Goal: Task Accomplishment & Management: Manage account settings

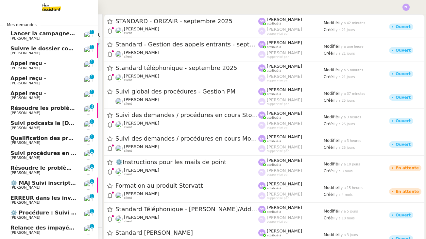
click at [36, 31] on span "Lancer la campagne de prospection" at bounding box center [62, 33] width 105 height 6
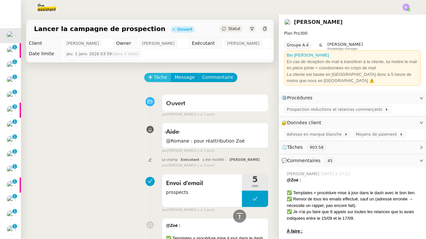
click at [163, 82] on div "Tâche Message Commentaire" at bounding box center [207, 81] width 124 height 16
click at [163, 82] on button "Tâche" at bounding box center [157, 77] width 27 height 9
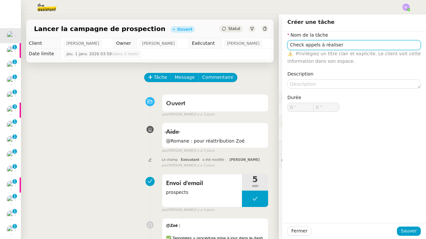
type input "Check appels à réaliser"
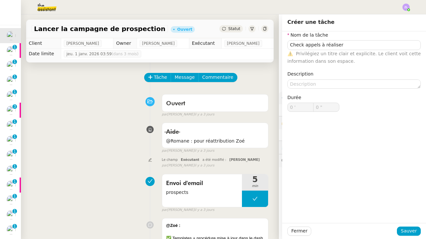
click at [401, 223] on div "Fermer Sauver" at bounding box center [354, 231] width 144 height 16
click at [406, 233] on span "Sauver" at bounding box center [409, 231] width 16 height 8
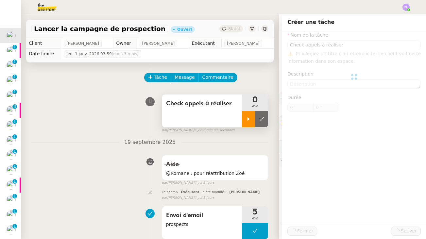
click at [244, 118] on div at bounding box center [248, 119] width 13 height 16
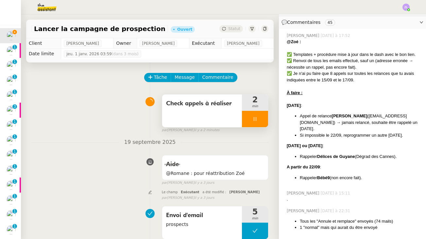
click at [246, 124] on div at bounding box center [255, 119] width 26 height 16
click at [263, 121] on icon at bounding box center [261, 118] width 5 height 5
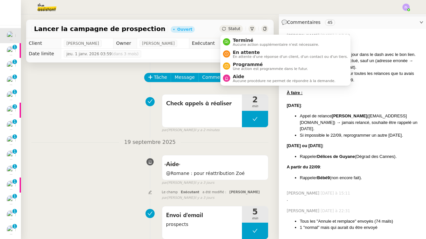
click at [233, 26] on span "Statut" at bounding box center [234, 28] width 12 height 5
click at [236, 50] on span "En attente" at bounding box center [290, 52] width 115 height 5
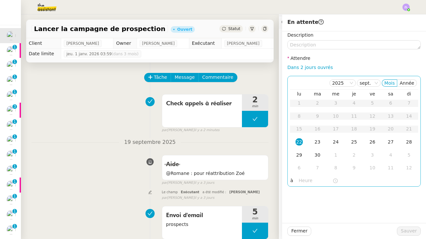
click at [299, 144] on div "22" at bounding box center [298, 141] width 7 height 7
click at [302, 175] on div "[DATE] Mois Année lu ma me je ve sa di 1 2 3 4 5 6 7 8 9 10 11 12 13 14 15 16 1…" at bounding box center [353, 131] width 133 height 111
click at [302, 178] on input "text" at bounding box center [316, 181] width 34 height 8
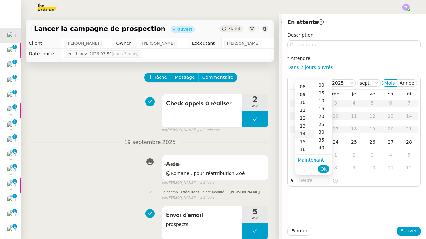
click at [303, 134] on div "14" at bounding box center [304, 134] width 18 height 8
click at [320, 81] on div "00" at bounding box center [323, 85] width 18 height 8
type input "14:00"
click at [323, 169] on span "Ok" at bounding box center [323, 169] width 6 height 7
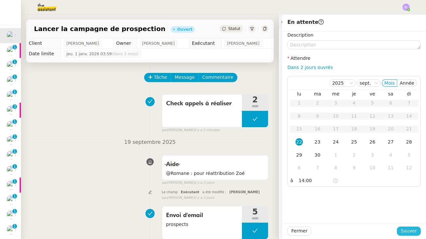
click at [407, 229] on span "Sauver" at bounding box center [409, 231] width 16 height 8
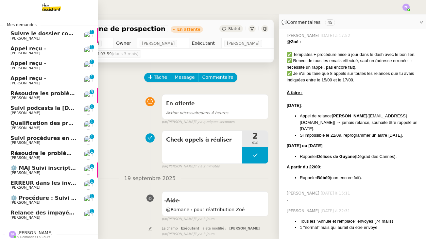
click at [22, 38] on span "Réma Ngaiboye" at bounding box center [25, 38] width 30 height 4
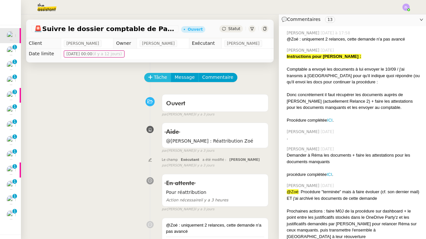
click at [160, 77] on span "Tâche" at bounding box center [160, 78] width 13 height 8
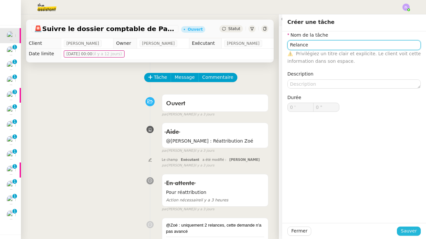
type input "Relance"
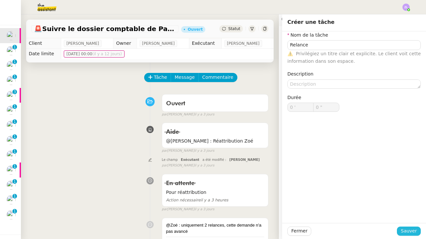
click at [417, 230] on button "Sauver" at bounding box center [409, 230] width 24 height 9
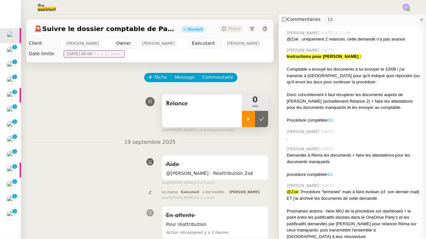
click at [251, 120] on icon at bounding box center [248, 118] width 5 height 5
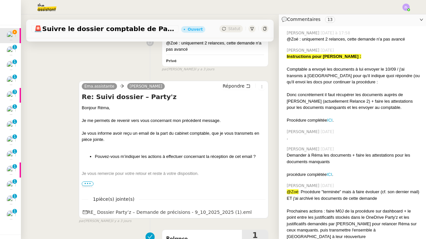
scroll to position [229, 0]
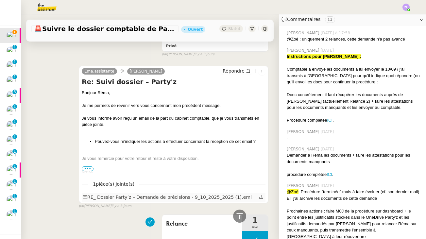
click at [262, 194] on icon at bounding box center [261, 196] width 5 height 5
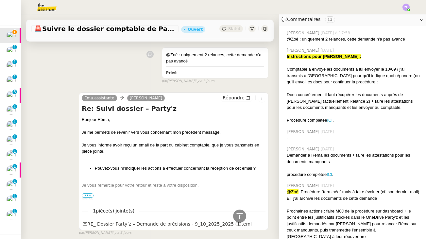
scroll to position [202, 0]
click at [234, 97] on span "Répondre" at bounding box center [234, 98] width 22 height 7
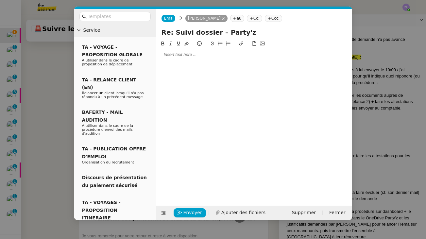
click at [61, 146] on nz-modal-container "Service TA - VOYAGE - PROPOSITION GLOBALE A utiliser dans le cadre de propositi…" at bounding box center [213, 119] width 426 height 239
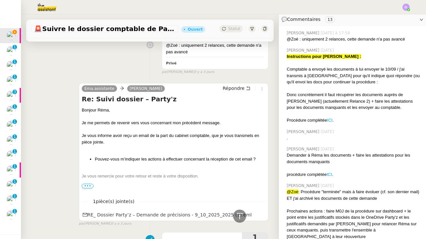
scroll to position [267, 0]
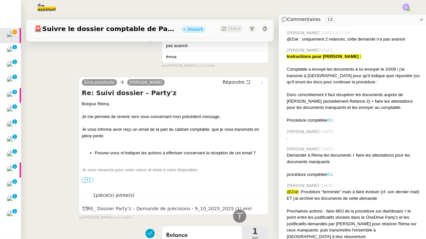
click at [90, 174] on div at bounding box center [174, 176] width 184 height 7
click at [90, 177] on span "•••" at bounding box center [88, 179] width 12 height 5
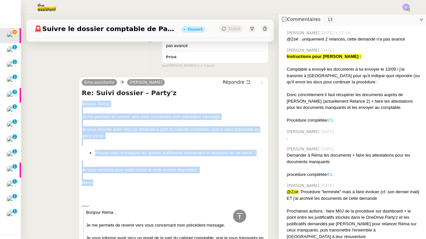
drag, startPoint x: 103, startPoint y: 181, endPoint x: 73, endPoint y: 102, distance: 84.2
copy div "Bonjour Réma, Je me permets de revenir vers vous concernant mon précédent messa…"
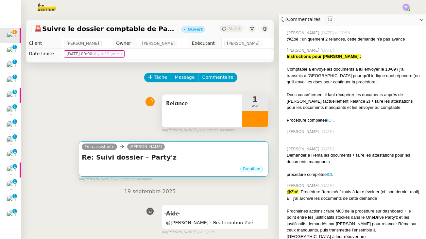
scroll to position [0, 0]
click at [134, 167] on div "Brouillon" at bounding box center [174, 170] width 184 height 10
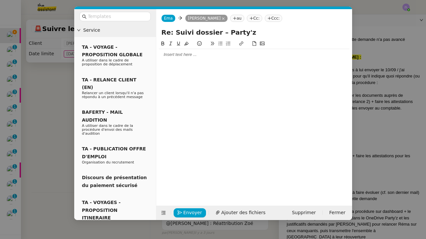
click at [172, 57] on div at bounding box center [254, 55] width 190 height 6
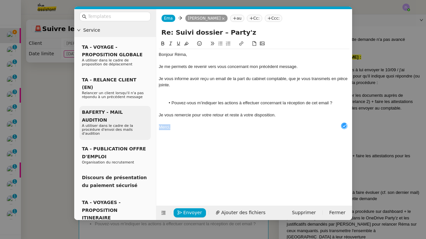
drag, startPoint x: 177, startPoint y: 126, endPoint x: 149, endPoint y: 123, distance: 28.3
click at [149, 123] on nz-layout "Service TA - VOYAGE - PROPOSITION GLOBALE A utiliser dans le cadre de propositi…" at bounding box center [213, 114] width 278 height 211
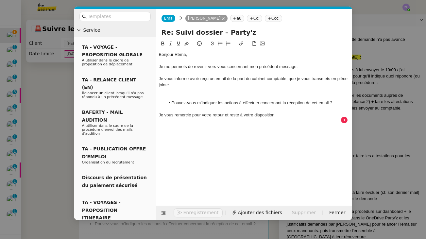
click at [176, 96] on div at bounding box center [254, 97] width 190 height 6
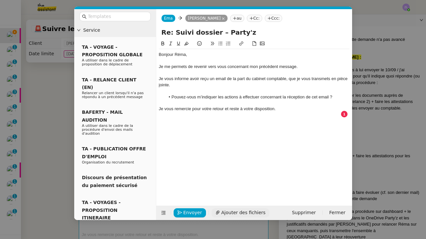
click at [239, 215] on span "Ajouter des fichiers" at bounding box center [243, 213] width 44 height 8
click at [229, 206] on div "Envoyer Ajouter des fichiers Supprimer Fermer" at bounding box center [254, 213] width 196 height 14
click at [230, 214] on span "Ajouter des fichiers" at bounding box center [243, 213] width 44 height 8
click at [231, 214] on span "Ajouter des fichiers" at bounding box center [243, 213] width 44 height 8
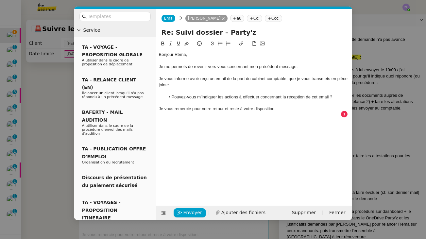
click at [35, 169] on nz-modal-container "Service TA - VOYAGE - PROPOSITION GLOBALE A utiliser dans le cadre de propositi…" at bounding box center [213, 119] width 426 height 239
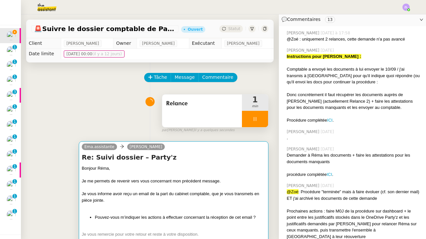
click at [200, 208] on div at bounding box center [174, 206] width 184 height 7
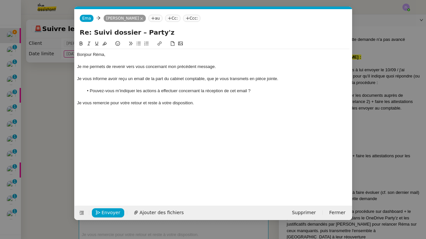
scroll to position [0, 14]
click at [159, 213] on span "Ajouter des fichiers" at bounding box center [162, 213] width 44 height 8
click at [48, 169] on nz-modal-container "Service TA - VOYAGE - PROPOSITION GLOBALE A utiliser dans le cadre de propositi…" at bounding box center [213, 119] width 426 height 239
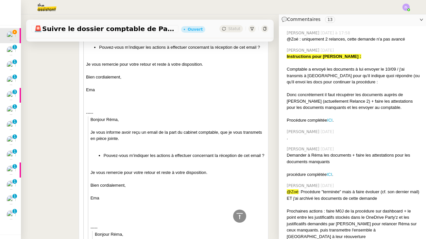
scroll to position [558, 0]
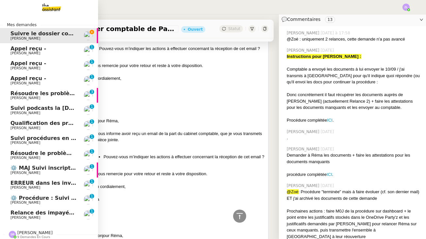
click at [40, 46] on span "Appel reçu -" at bounding box center [28, 48] width 36 height 6
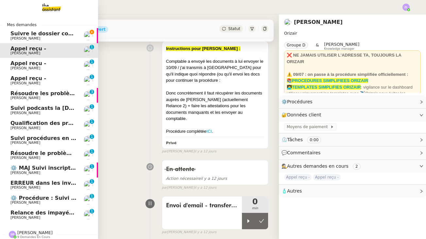
scroll to position [84, 0]
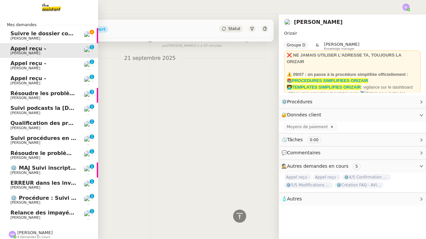
click at [39, 33] on span "Suivre le dossier comptable de Party'z" at bounding box center [66, 33] width 113 height 6
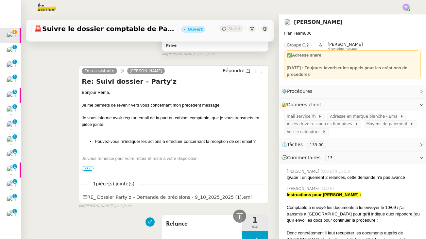
scroll to position [411, 0]
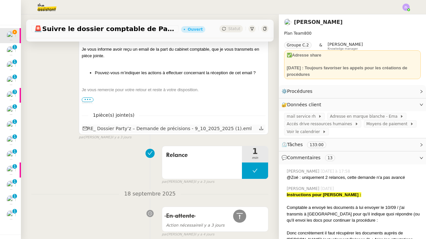
click at [261, 126] on icon at bounding box center [261, 128] width 5 height 5
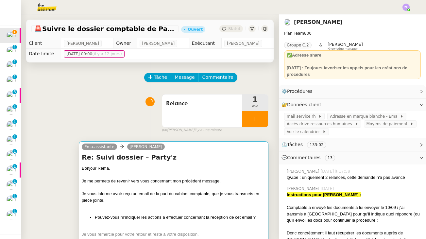
scroll to position [0, 0]
click at [136, 161] on h4 "Re: Suivi dossier – Party'z" at bounding box center [174, 157] width 184 height 9
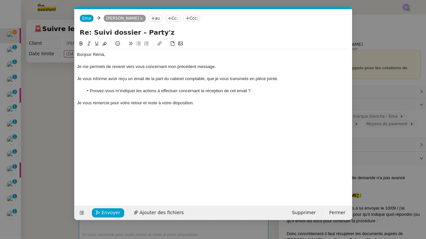
scroll to position [0, 14]
click at [159, 215] on span "Ajouter des fichiers" at bounding box center [162, 213] width 44 height 8
click at [111, 210] on span "Envoyer" at bounding box center [111, 213] width 19 height 8
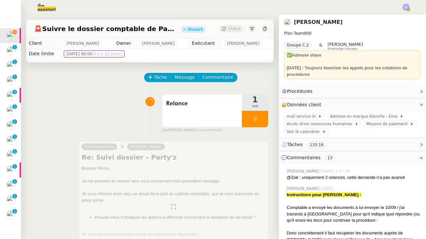
click at [139, 197] on nz-spin "Ema.assistante Réma Ngaiboye Re: Suivi dossier – Party'z Bonjour Réma, Je me pe…" at bounding box center [174, 206] width 190 height 131
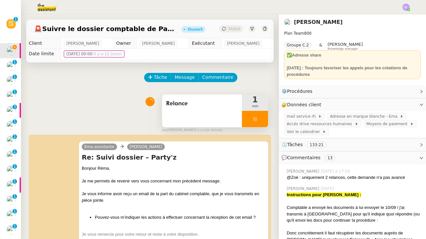
click at [247, 116] on div at bounding box center [255, 119] width 26 height 16
click at [261, 117] on icon at bounding box center [261, 118] width 5 height 5
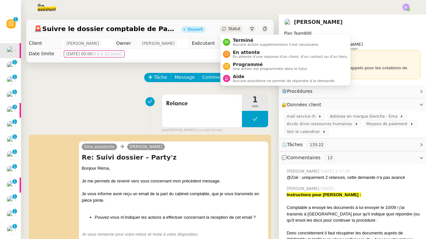
click at [233, 31] on div "Statut" at bounding box center [231, 28] width 24 height 7
click at [236, 53] on span "En attente" at bounding box center [290, 52] width 115 height 5
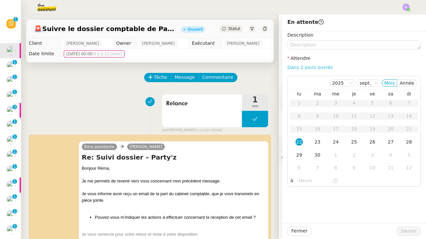
click at [320, 68] on link "Dans 2 jours ouvrés" at bounding box center [309, 67] width 45 height 5
type input "07:00"
click at [303, 34] on label "Description" at bounding box center [300, 34] width 26 height 5
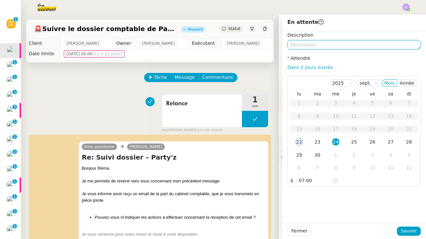
click at [303, 41] on textarea at bounding box center [353, 44] width 133 height 9
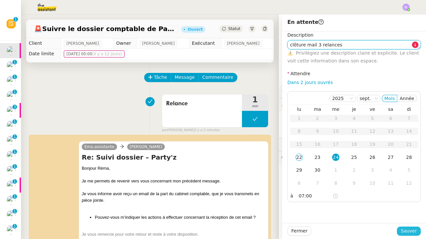
type textarea "clôture mail 3 relances"
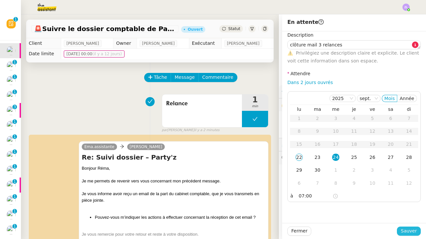
click at [407, 231] on span "Sauver" at bounding box center [409, 231] width 16 height 8
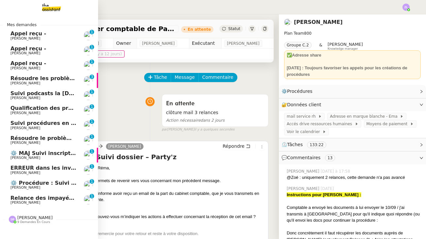
click at [12, 36] on span "Appel reçu -" at bounding box center [28, 33] width 36 height 6
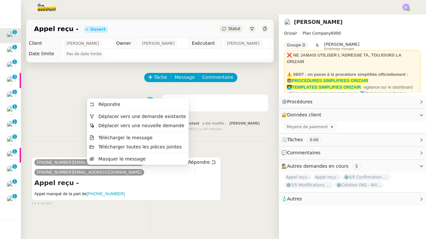
click at [191, 169] on icon at bounding box center [194, 171] width 7 height 4
click at [135, 118] on span "Déplacer vers une demande existante" at bounding box center [142, 116] width 88 height 5
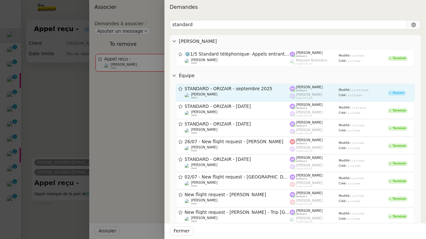
type input "standard"
click at [264, 87] on span "STANDARD - ORIZAIR - septembre 2025" at bounding box center [237, 89] width 105 height 5
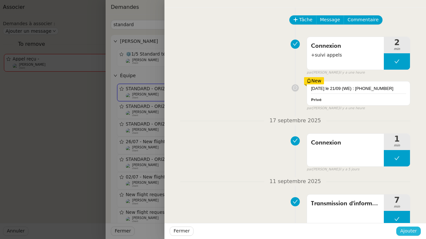
click at [408, 233] on span "Ajouter" at bounding box center [408, 231] width 17 height 8
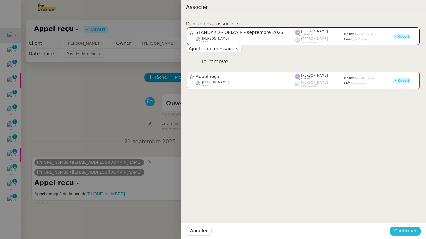
click at [417, 228] on button "Confirmer" at bounding box center [405, 230] width 31 height 9
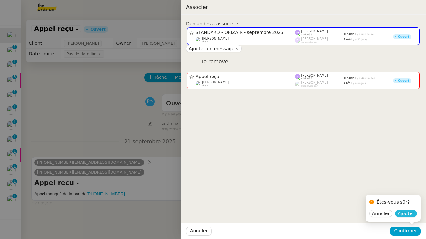
click at [401, 213] on span "Ajouter" at bounding box center [405, 213] width 17 height 7
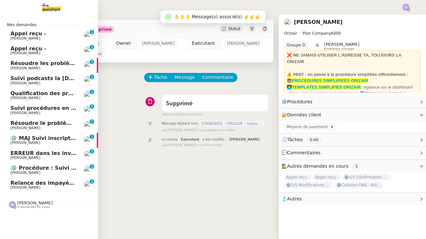
click at [28, 37] on span "Maria-Daniele Killy" at bounding box center [25, 38] width 30 height 4
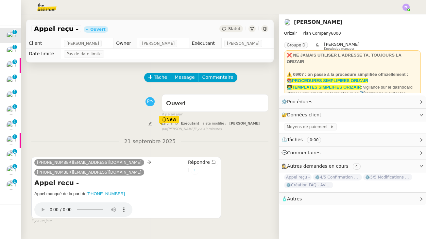
click at [193, 170] on icon at bounding box center [195, 171] width 4 height 4
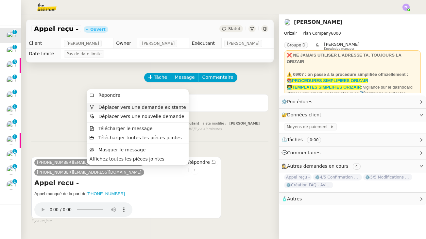
click at [135, 107] on span "Déplacer vers une demande existante" at bounding box center [142, 107] width 88 height 5
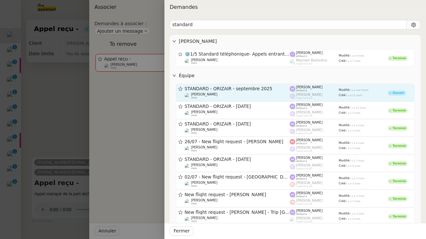
type input "standard"
click at [246, 90] on div "STANDARD - ORIZAIR - septembre 2025" at bounding box center [237, 89] width 105 height 6
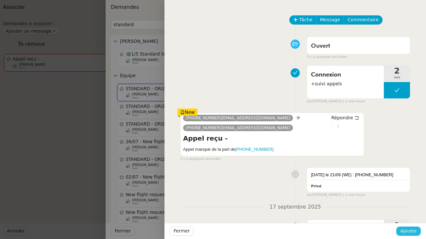
click at [408, 232] on span "Ajouter" at bounding box center [408, 231] width 17 height 8
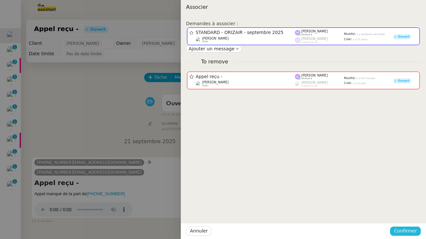
click at [409, 230] on span "Confirmer" at bounding box center [405, 231] width 23 height 8
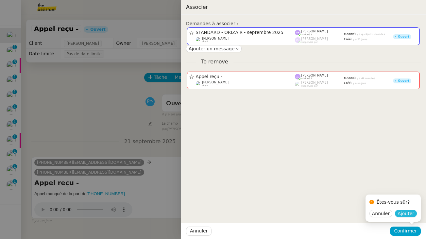
click at [408, 215] on span "Ajouter" at bounding box center [405, 213] width 17 height 7
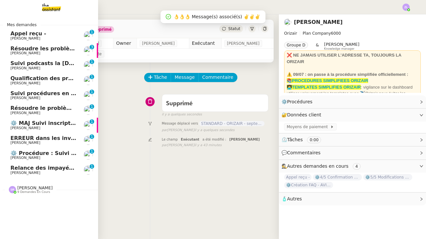
click at [19, 30] on link "Appel reçu - Maria-Daniele Killy 0 1 2 3 4 5 6 7 8 9" at bounding box center [49, 35] width 98 height 15
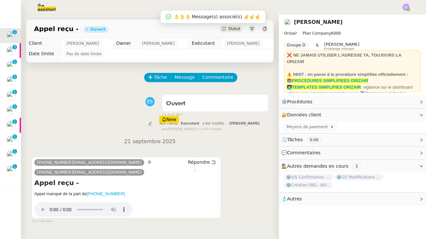
click at [234, 31] on div "Statut" at bounding box center [231, 28] width 24 height 7
click at [193, 169] on icon at bounding box center [195, 171] width 4 height 4
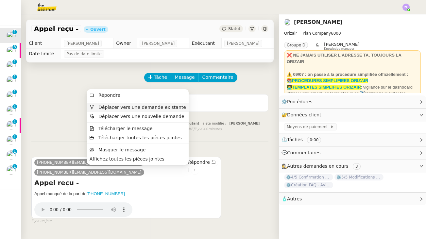
click at [137, 108] on span "Déplacer vers une demande existante" at bounding box center [142, 107] width 88 height 5
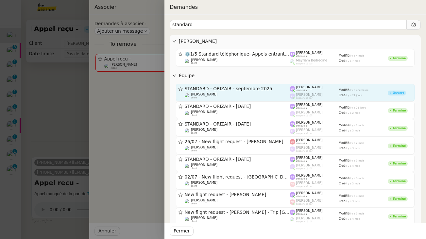
type input "standard"
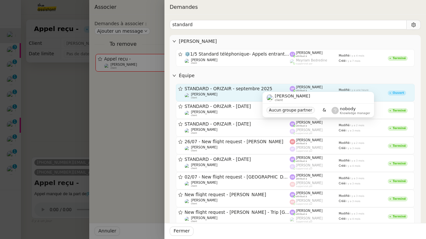
click at [275, 97] on div "Associer Demandes à associer : Ajouter un message To remove Appel reçu - Maria-…" at bounding box center [213, 119] width 426 height 239
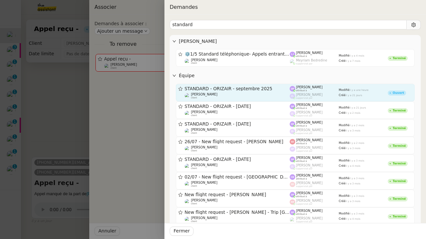
click at [287, 89] on span "STANDARD - ORIZAIR - septembre 2025" at bounding box center [237, 89] width 105 height 5
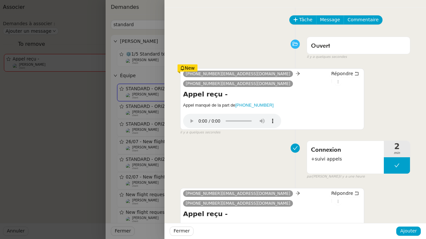
click at [404, 236] on div "Fermer Ajouter" at bounding box center [294, 231] width 261 height 16
click at [419, 232] on button "Ajouter" at bounding box center [408, 230] width 25 height 9
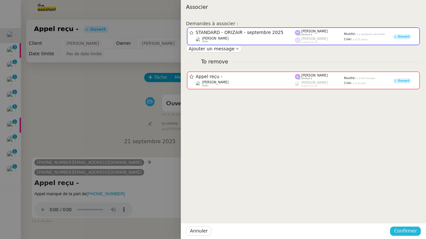
click at [408, 231] on span "Confirmer" at bounding box center [405, 231] width 23 height 8
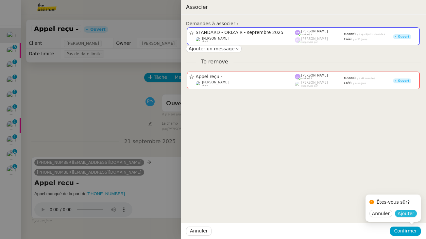
click at [405, 214] on span "Ajouter" at bounding box center [405, 213] width 17 height 7
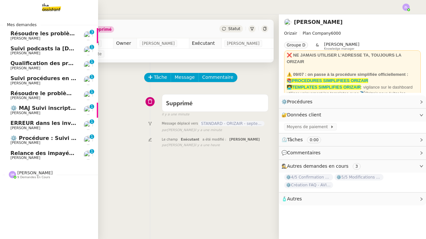
click at [32, 175] on span "9 demandes en cours" at bounding box center [33, 177] width 33 height 4
click at [29, 42] on link "Résoudre les problèmes d'inscription à la formation Edwige Giron-Fleckinger 0 1…" at bounding box center [49, 35] width 98 height 15
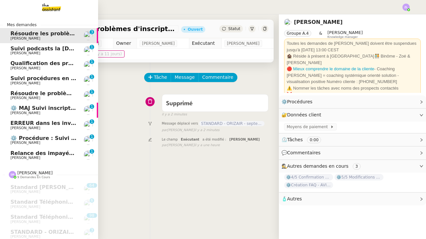
click at [29, 42] on link "Résoudre les problèmes d'inscription à la formation Edwige Giron-Fleckinger 0 1…" at bounding box center [49, 35] width 98 height 15
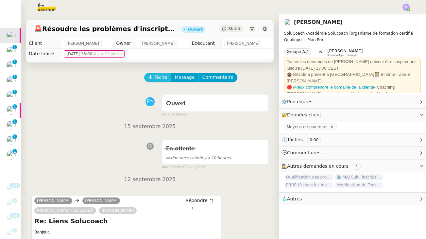
click at [153, 76] on button "Tâche" at bounding box center [157, 77] width 27 height 9
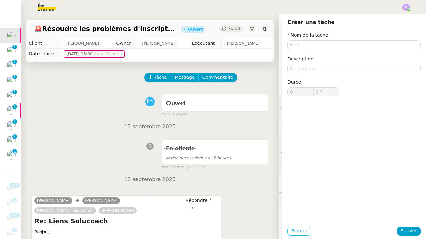
click at [303, 229] on span "Fermer" at bounding box center [299, 231] width 16 height 8
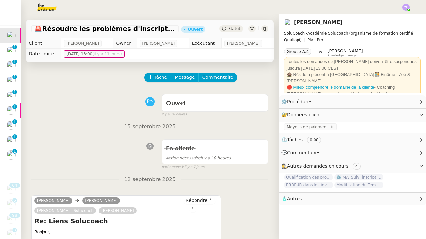
click at [226, 29] on icon at bounding box center [224, 29] width 4 height 4
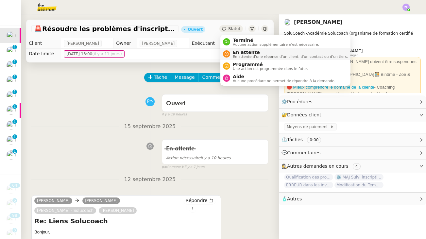
click at [236, 53] on span "En attente" at bounding box center [290, 52] width 115 height 5
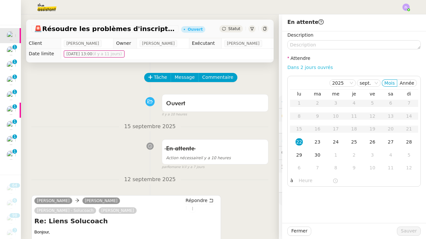
click at [299, 66] on link "Dans 2 jours ouvrés" at bounding box center [309, 67] width 45 height 5
type input "07:00"
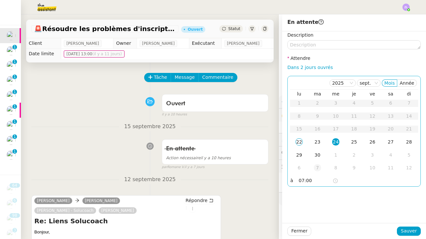
click at [314, 167] on div "7" at bounding box center [317, 167] width 7 height 7
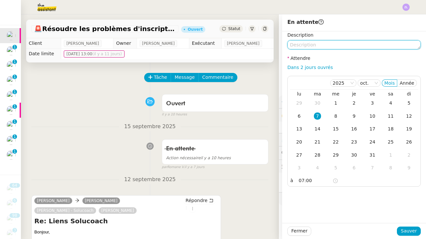
click at [295, 44] on textarea at bounding box center [353, 44] width 133 height 9
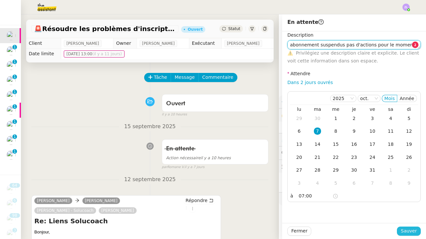
type textarea "abonnement suspendus pas d'actions pour le moment"
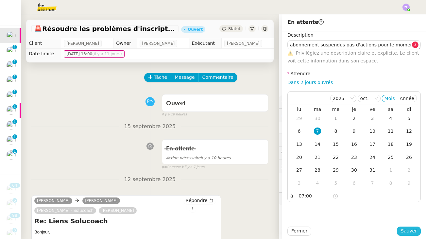
click at [405, 229] on span "Sauver" at bounding box center [409, 231] width 16 height 8
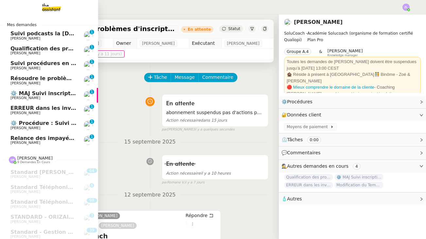
click at [24, 41] on link "Suivi podcasts la chapelle radio 22 septembre 2025 Hugo Bentz 0 1 2 3 4 5 6 7 8…" at bounding box center [49, 35] width 98 height 15
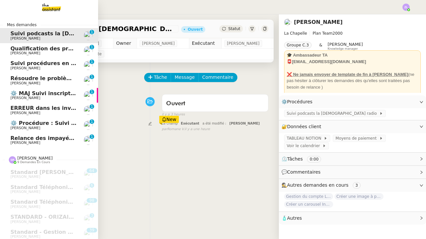
click at [35, 142] on span "Astrid Brucker" at bounding box center [25, 143] width 30 height 4
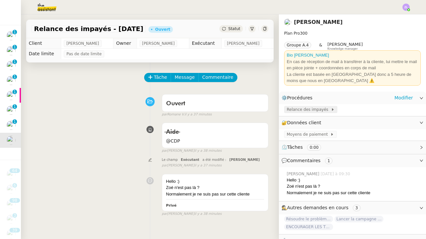
click at [315, 109] on span "Relance des impayés" at bounding box center [309, 109] width 44 height 7
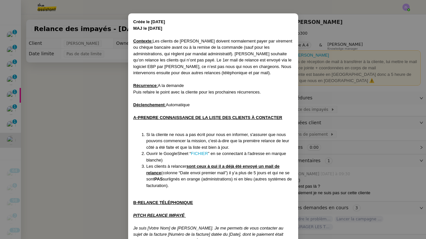
scroll to position [20, 0]
click at [60, 135] on nz-modal-container "Créée le 23/09/2024 MAJ le 17/07/2025 Contexte : Les clients de Guya Cadeau doi…" at bounding box center [213, 119] width 426 height 239
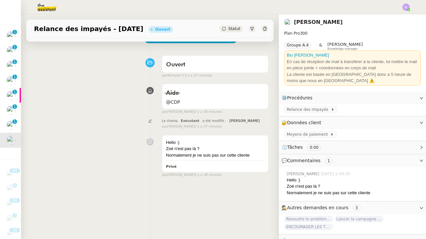
scroll to position [14, 0]
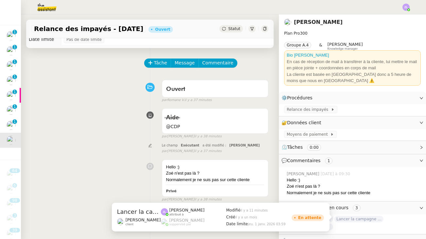
click at [354, 216] on span "Lancer la campagne de prospection" at bounding box center [358, 219] width 49 height 7
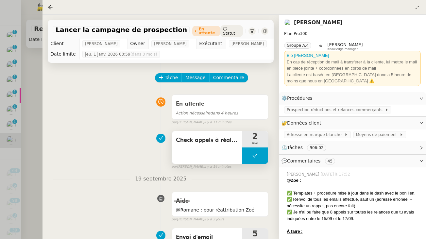
scroll to position [14, 0]
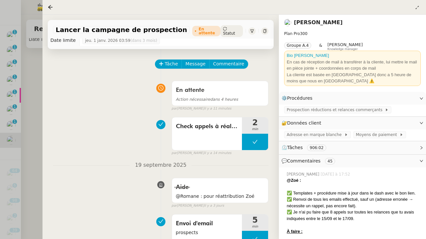
click at [24, 139] on div at bounding box center [213, 119] width 426 height 239
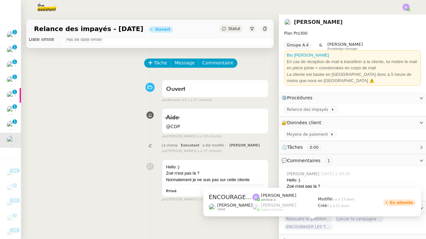
click at [310, 225] on span "ENCOURAGER LES TPE/PMI/PME À PASSER COMMANDE VIA LE SITE INTERNET - 1 septembre…" at bounding box center [308, 227] width 49 height 7
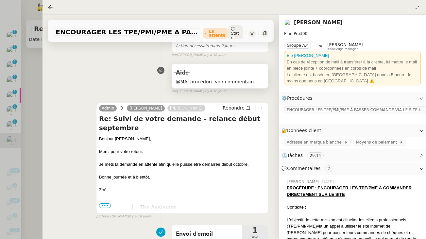
scroll to position [68, 0]
click at [38, 97] on div at bounding box center [213, 119] width 426 height 239
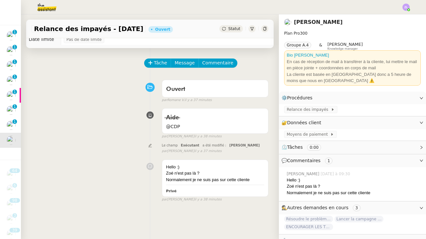
click at [229, 31] on span "Statut" at bounding box center [234, 28] width 12 height 5
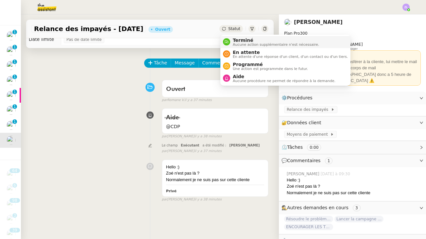
click at [234, 43] on span "Aucune action supplémentaire n'est nécessaire." at bounding box center [276, 45] width 86 height 4
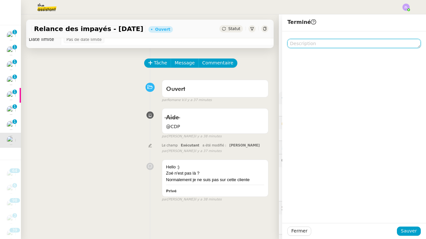
click at [295, 45] on textarea at bounding box center [353, 43] width 133 height 9
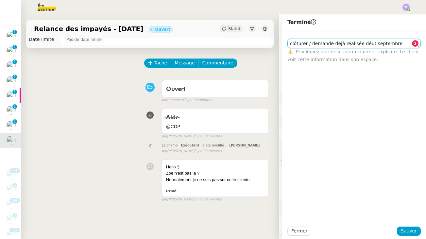
click at [364, 45] on textarea "clôturer / demande déjà réalisée déut septembre" at bounding box center [353, 43] width 133 height 9
type textarea "clôturer / demande déjà réalisée début septembre"
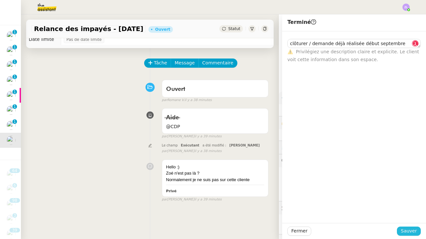
click at [408, 229] on span "Sauver" at bounding box center [409, 231] width 16 height 8
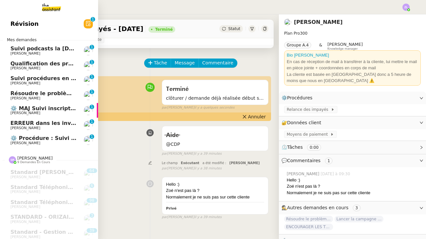
click at [33, 52] on span "Hugo Bentz" at bounding box center [43, 54] width 66 height 4
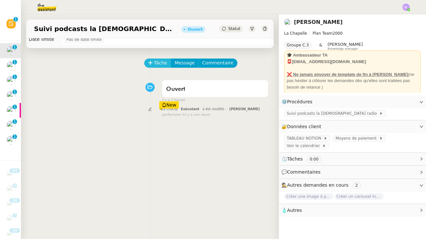
click at [162, 65] on span "Tâche" at bounding box center [160, 63] width 13 height 8
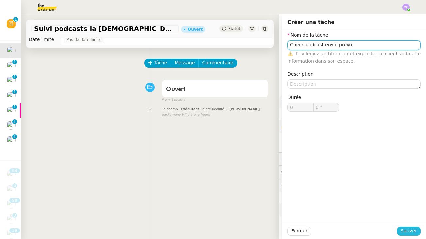
type input "Check podcast envoi prévu"
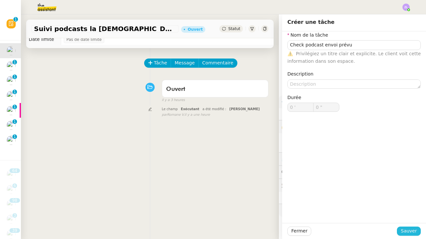
click at [408, 227] on button "Sauver" at bounding box center [409, 230] width 24 height 9
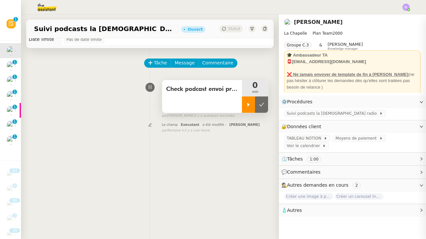
click at [251, 103] on div at bounding box center [248, 104] width 13 height 16
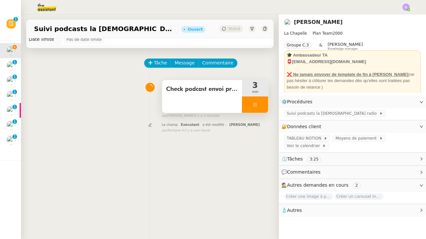
click at [242, 100] on div at bounding box center [255, 104] width 26 height 16
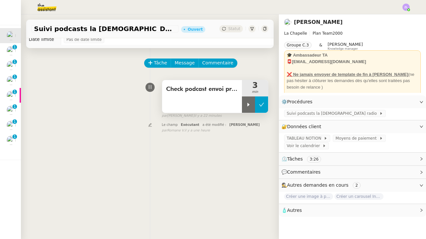
click at [267, 104] on button at bounding box center [261, 104] width 13 height 16
click at [153, 65] on button "Tâche" at bounding box center [157, 62] width 27 height 9
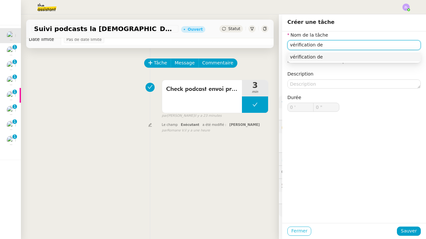
type input "vérification de"
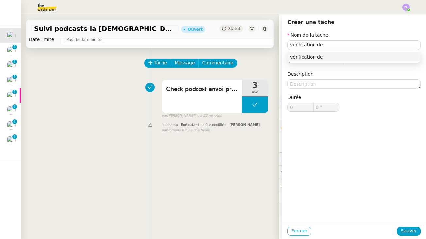
click at [301, 233] on span "Fermer" at bounding box center [299, 231] width 16 height 8
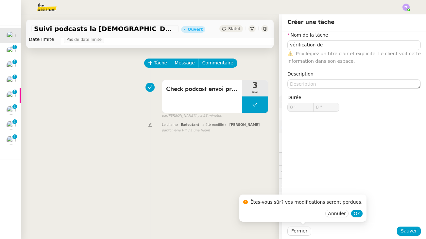
click at [349, 218] on div "Êtes-vous sûr? vos modifications seront perdues. Annuler Ok" at bounding box center [302, 207] width 127 height 27
click at [350, 209] on div "Êtes-vous sûr? vos modifications seront perdues." at bounding box center [302, 203] width 119 height 13
click at [354, 212] on span "Ok" at bounding box center [357, 213] width 6 height 7
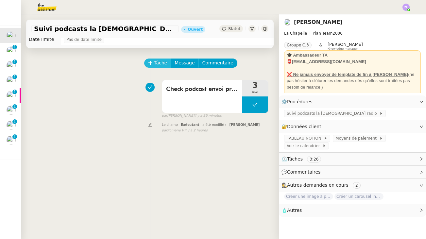
click at [165, 66] on span "Tâche" at bounding box center [160, 63] width 13 height 8
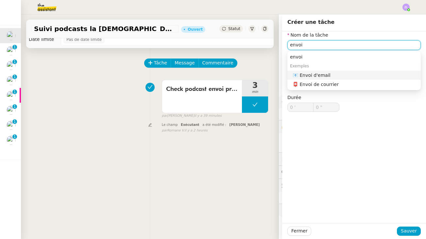
click at [322, 75] on div "📧 Envoi d'email" at bounding box center [354, 75] width 125 height 6
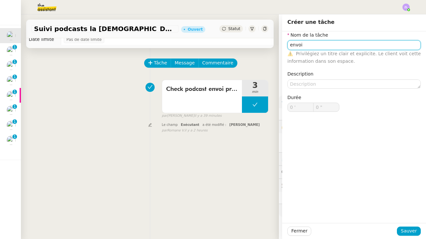
type input "Envoi d'email"
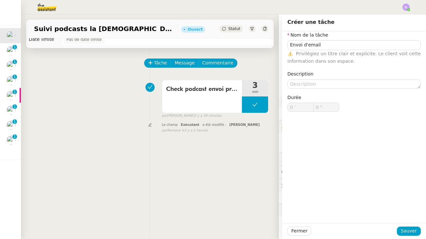
click at [410, 226] on div "Fermer Sauver" at bounding box center [354, 231] width 144 height 16
click at [413, 233] on span "Sauver" at bounding box center [409, 231] width 16 height 8
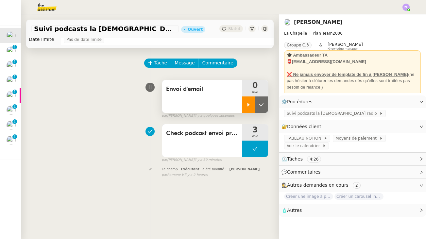
click at [245, 105] on div at bounding box center [248, 104] width 13 height 16
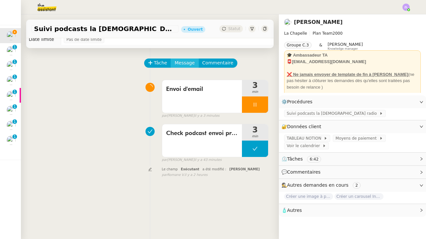
click at [180, 62] on span "Message" at bounding box center [184, 63] width 20 height 8
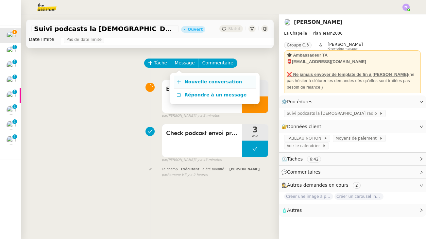
click at [200, 81] on span "Nouvelle conversation" at bounding box center [213, 81] width 58 height 5
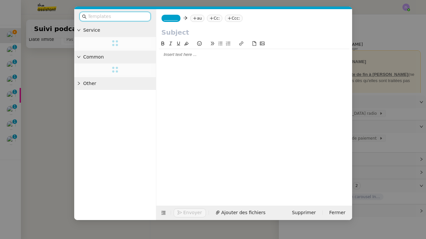
click at [173, 21] on nz-tag "_______" at bounding box center [170, 18] width 19 height 7
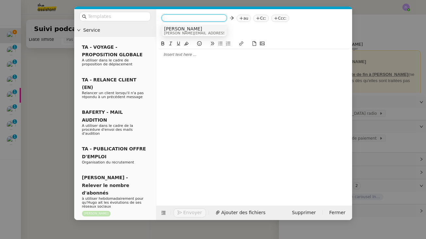
click at [174, 32] on span "camille@theassistant.com" at bounding box center [210, 33] width 93 height 4
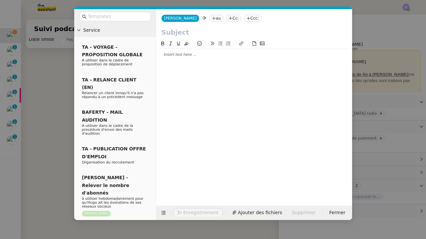
click at [212, 19] on icon at bounding box center [214, 18] width 4 height 4
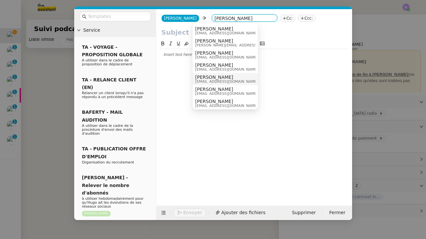
type input "hugo"
click at [214, 78] on span "Hugo Bentz" at bounding box center [226, 77] width 63 height 5
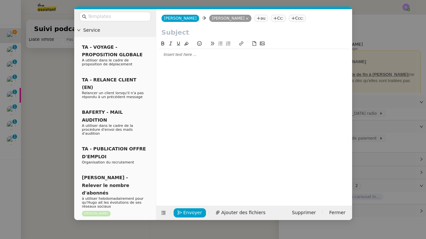
click at [271, 19] on nz-tag "Cc:" at bounding box center [278, 18] width 15 height 7
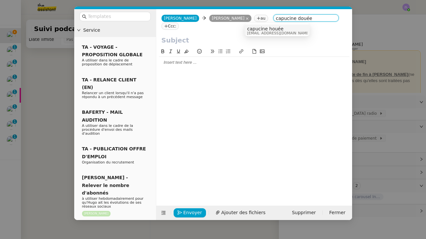
type input "capucine douée"
click at [253, 30] on span "capucine houée" at bounding box center [278, 28] width 63 height 5
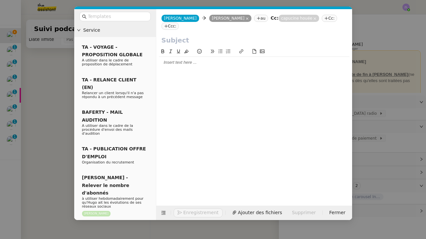
click at [180, 35] on input "text" at bounding box center [253, 40] width 185 height 10
click at [356, 75] on nz-modal-container "Service TA - VOYAGE - PROPOSITION GLOBALE A utiliser dans le cadre de propositi…" at bounding box center [213, 119] width 426 height 239
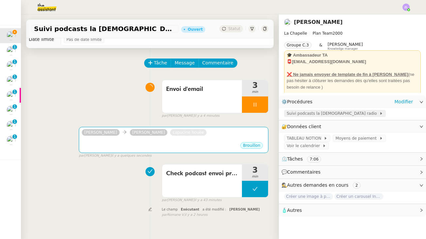
click at [323, 113] on span "Suivi podcasts la chapelle radio" at bounding box center [333, 113] width 92 height 7
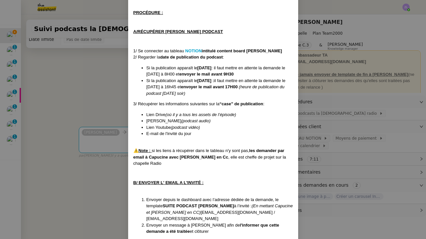
scroll to position [162, 0]
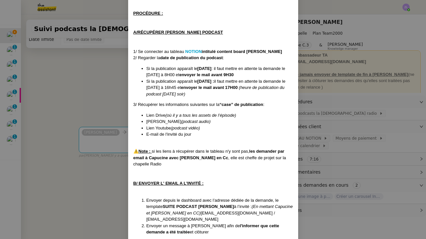
click at [95, 79] on nz-modal-container "Créée le 16/01/2024 MAJ le 15/05/2025 Contexte : Chaque semaine, un nouvel épis…" at bounding box center [213, 119] width 426 height 239
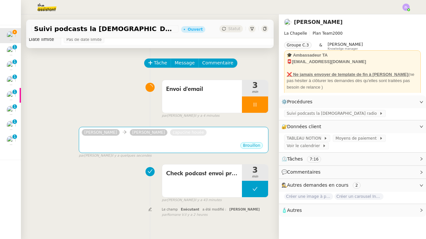
scroll to position [157, 0]
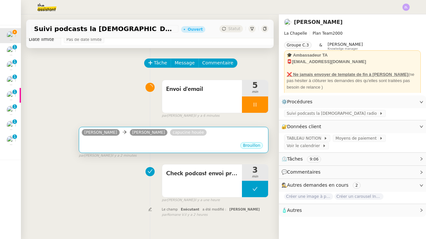
click at [226, 139] on div "•••" at bounding box center [174, 139] width 184 height 3
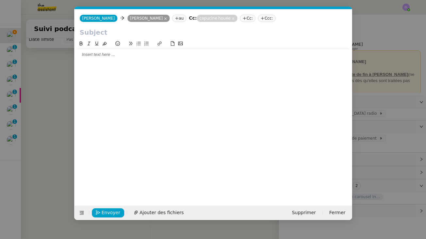
scroll to position [0, 14]
click at [310, 37] on input "text" at bounding box center [213, 32] width 267 height 10
paste input "Adresse mail de l’invité du podcast"
click at [132, 30] on input "Adresse mail de l’invité du podcast -" at bounding box center [213, 32] width 267 height 10
click at [130, 32] on input "Adresse mail de l’invité du podcast -" at bounding box center [213, 32] width 267 height 10
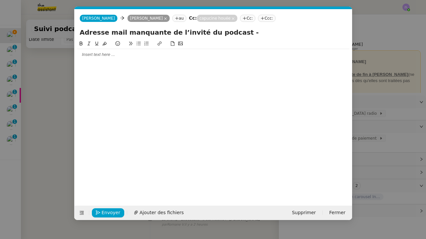
click at [246, 35] on input "Adresse mail manquante de l’invité du podcast -" at bounding box center [213, 32] width 267 height 10
type input "Adresse mail manquante de l’invité du podcast - Clément L'agence Personnelle"
click at [206, 58] on div at bounding box center [213, 54] width 272 height 11
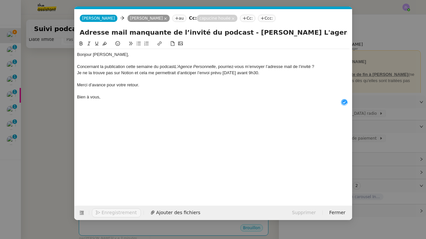
click at [109, 53] on div "Bonjour Hugo," at bounding box center [213, 55] width 272 height 6
click at [220, 67] on div "Concernant la publication cette semaine du podcast L’Agence Personnelle , pourr…" at bounding box center [213, 67] width 272 height 6
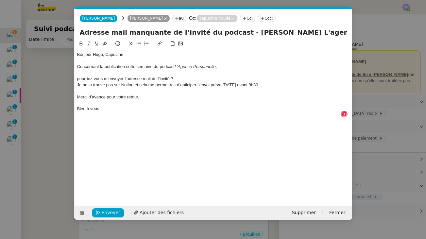
click at [141, 44] on icon at bounding box center [138, 43] width 5 height 5
click at [103, 78] on li "Pourriez-vous m’envoyer l’adresse mail de l’invité ?" at bounding box center [216, 79] width 266 height 6
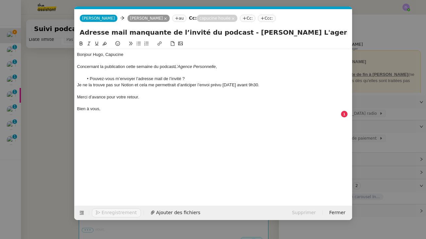
click at [196, 77] on li "Pouvez-vous m’envoyer l’adresse mail de l’invité ?" at bounding box center [216, 79] width 266 height 6
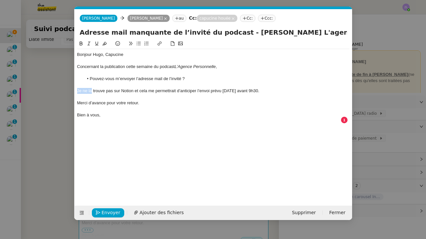
drag, startPoint x: 91, startPoint y: 91, endPoint x: 58, endPoint y: 90, distance: 33.3
click at [58, 90] on nz-modal-container "Service TA - VOYAGE - PROPOSITION GLOBALE A utiliser dans le cadre de propositi…" at bounding box center [213, 119] width 426 height 239
drag, startPoint x: 152, startPoint y: 90, endPoint x: 139, endPoint y: 90, distance: 12.7
click at [139, 90] on div "Celle-ci n'est pas mentionnée trouve pas sur Notion et cela me permettrait d’an…" at bounding box center [213, 91] width 272 height 6
click at [141, 90] on div "Celle-ci n'est pas mentionnée sur Notion et cela me permettrait d’anticiper l’e…" at bounding box center [213, 91] width 272 height 6
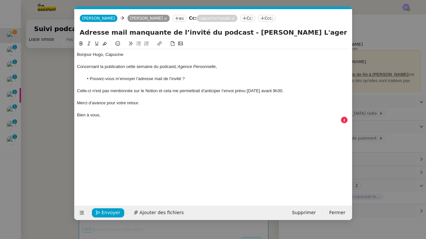
click at [162, 91] on div "Celle-ci n'est pas mentionnée sur le Notion et cela me permettrait d’anticiper …" at bounding box center [213, 91] width 272 height 6
click at [164, 88] on div "Celle-ci n'est pas mentionnée sur le Notion et cela me permettrait d’anticiper …" at bounding box center [213, 91] width 272 height 6
click at [80, 90] on div "Celle-ci n'est pas mentionnée sur le Notion. Cela me permettrait d’anticiper l’…" at bounding box center [213, 91] width 272 height 6
click at [161, 91] on div "En effet, celle-ci n'est pas mentionnée sur le Notion. Cela me permettrait d’an…" at bounding box center [213, 91] width 272 height 6
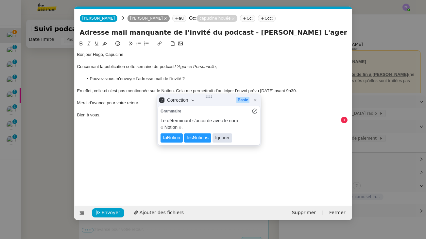
click at [224, 133] on lt-span "Ignorer" at bounding box center [222, 137] width 20 height 9
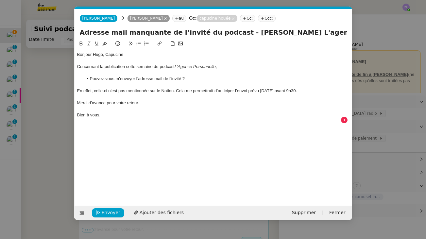
click at [308, 91] on div "En effet, celle-ci n'est pas mentionnée sur le Notion. Cela me permettrait d’an…" at bounding box center [213, 91] width 272 height 6
drag, startPoint x: 144, startPoint y: 104, endPoint x: 90, endPoint y: 103, distance: 54.2
click at [90, 103] on div "Merci d’avance pour votre retour." at bounding box center [213, 103] width 272 height 6
click at [194, 80] on li "Pouvez-vous m’envoyer l’adresse mail de l’invité ?" at bounding box center [216, 79] width 266 height 6
click at [125, 114] on div "Bien à vous," at bounding box center [213, 115] width 272 height 6
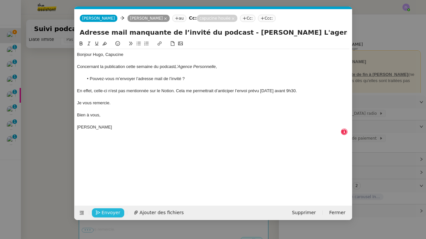
click at [113, 213] on span "Envoyer" at bounding box center [111, 213] width 19 height 8
click at [113, 213] on span "Confirmer l'envoi" at bounding box center [121, 213] width 39 height 8
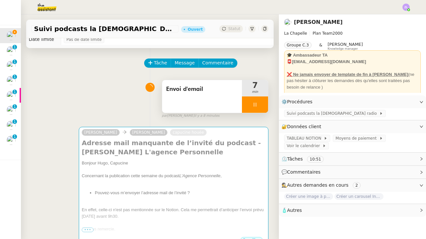
click at [245, 104] on div at bounding box center [255, 104] width 26 height 16
click at [261, 104] on icon at bounding box center [261, 104] width 5 height 5
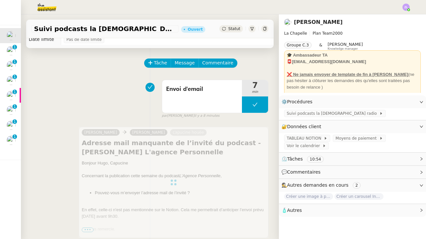
click at [232, 28] on span "Statut" at bounding box center [234, 28] width 12 height 5
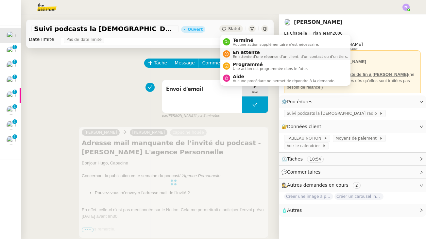
click at [239, 57] on span "En attente d'une réponse d'un client, d'un contact ou d'un tiers." at bounding box center [290, 57] width 115 height 4
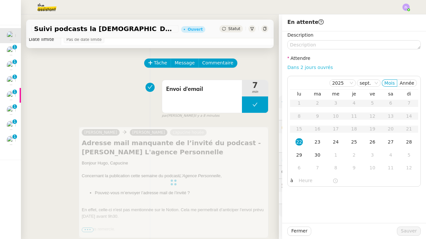
click at [296, 65] on link "Dans 2 jours ouvrés" at bounding box center [309, 67] width 45 height 5
type input "07:00"
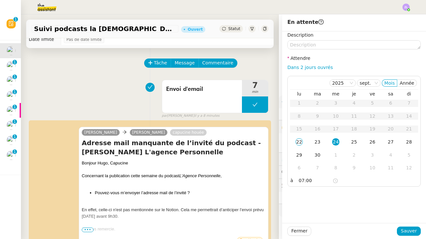
click at [296, 40] on nz-form-label "Description" at bounding box center [300, 35] width 26 height 9
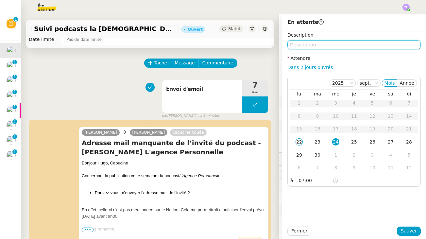
click at [292, 42] on textarea at bounding box center [353, 44] width 133 height 9
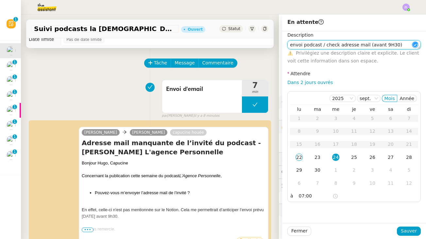
type textarea "envoi podcast / check adresse mail (avant 9H30)"
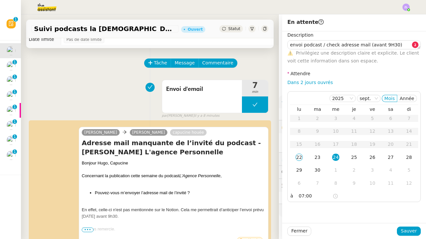
click at [403, 226] on div "Fermer Sauver" at bounding box center [354, 231] width 144 height 16
click at [407, 234] on span "Sauver" at bounding box center [409, 231] width 16 height 8
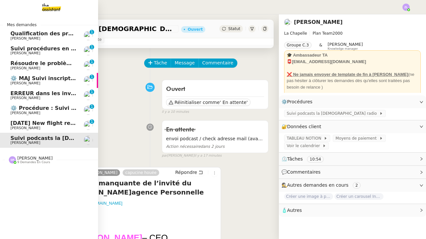
click at [50, 158] on span "Stéphanie Rakotosalama" at bounding box center [34, 158] width 35 height 5
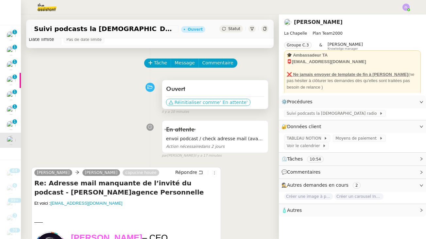
click at [205, 103] on span "Réinitialiser comme" at bounding box center [196, 102] width 45 height 7
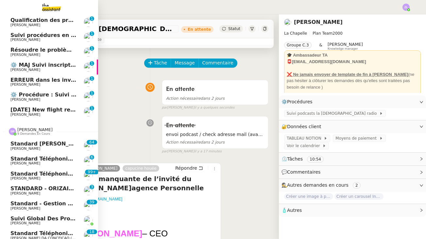
scroll to position [23, 0]
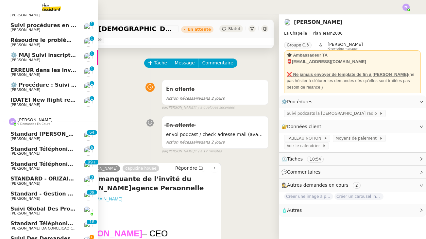
click at [31, 167] on span "Franck MUFFAT-JEANDET" at bounding box center [25, 168] width 30 height 4
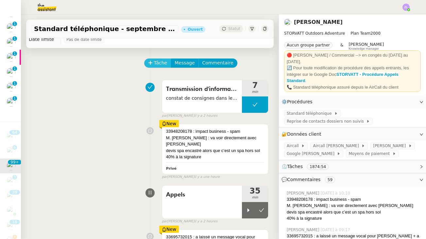
click at [157, 63] on span "Tâche" at bounding box center [160, 63] width 13 height 8
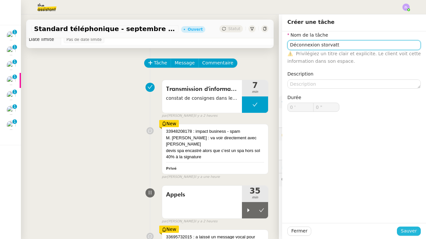
type input "Déconnexion storvatt"
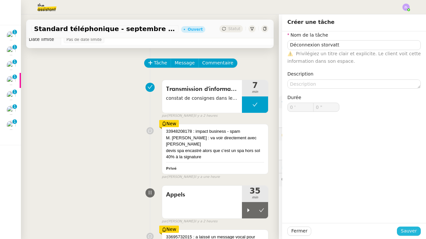
click at [409, 231] on span "Sauver" at bounding box center [409, 231] width 16 height 8
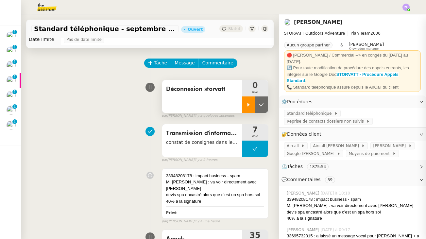
click at [242, 106] on div at bounding box center [248, 104] width 13 height 16
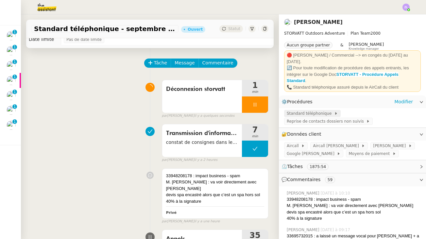
click at [326, 111] on span "Standard téléphonique" at bounding box center [310, 113] width 47 height 7
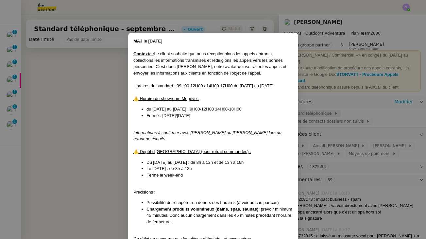
scroll to position [158, 0]
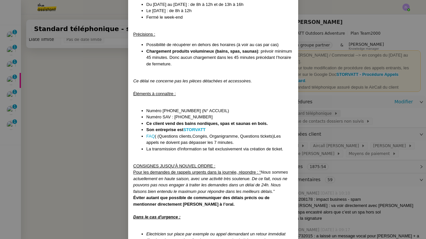
click at [326, 111] on nz-modal-container "MAJ le 22/09/2025 Contexte : Le client souhaite que nous réceptionnions les app…" at bounding box center [213, 119] width 426 height 239
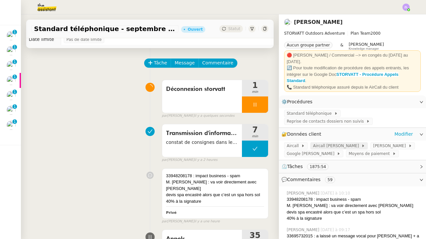
click at [327, 142] on span "Aircall Géraldine" at bounding box center [337, 145] width 48 height 7
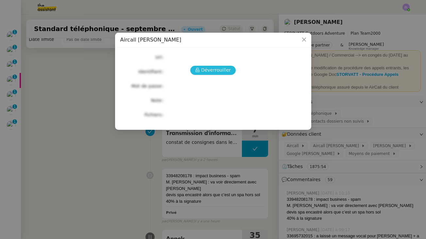
click at [210, 70] on span "Déverrouiller" at bounding box center [216, 70] width 30 height 8
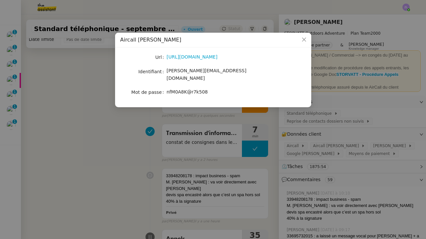
click at [183, 89] on span "nfM0A8K@r7k508" at bounding box center [187, 91] width 41 height 5
copy span "nfM0A8K@r7k508"
click at [266, 75] on div "geraldine@storvatt.fr" at bounding box center [221, 74] width 108 height 15
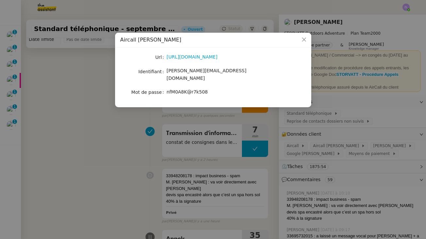
click at [216, 88] on div "nfM0A8K@r7k508" at bounding box center [221, 92] width 108 height 8
click at [318, 119] on nz-modal-container "Aircall Géraldine Url https://dashboard.aircall.io/download Identifiant geraldi…" at bounding box center [213, 119] width 426 height 239
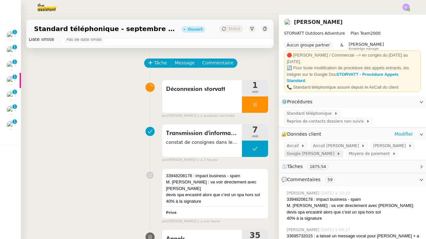
click at [302, 150] on span "Google Geraldine" at bounding box center [312, 153] width 50 height 7
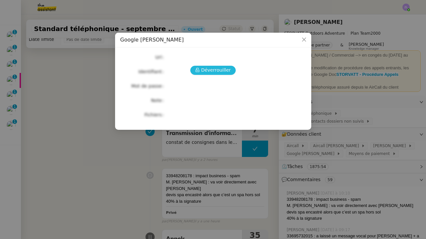
click at [213, 74] on span "Déverrouiller" at bounding box center [216, 70] width 30 height 8
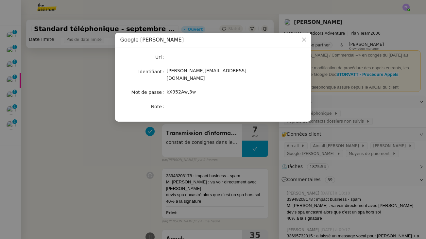
click at [179, 89] on span "kX952Aw,3w" at bounding box center [181, 91] width 29 height 5
copy span "kX952Aw,3w"
click at [104, 79] on nz-modal-container "Google Geraldine Url Identifiant geraldine@storvatt.fr Mot de passe kX952Aw,3w …" at bounding box center [213, 119] width 426 height 239
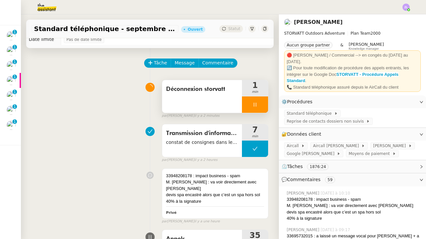
click at [249, 106] on div at bounding box center [255, 104] width 26 height 16
click at [262, 104] on icon at bounding box center [261, 104] width 5 height 5
click at [172, 91] on span "Déconnexion storvatt" at bounding box center [202, 89] width 72 height 10
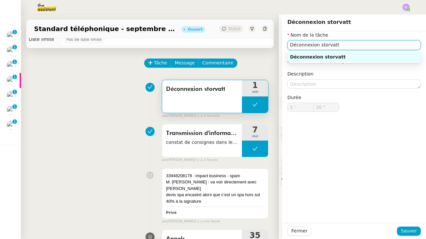
click at [292, 44] on input "Déconnexion storvatt" at bounding box center [353, 44] width 133 height 9
type input "Reconnexion storvatt"
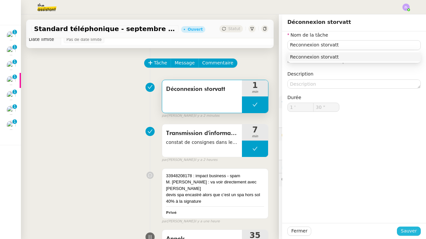
click at [407, 229] on span "Sauver" at bounding box center [409, 231] width 16 height 8
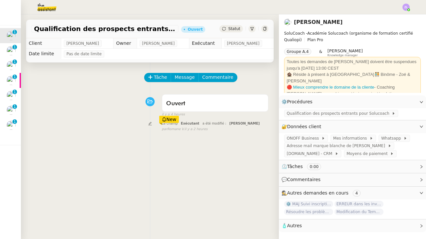
scroll to position [14, 0]
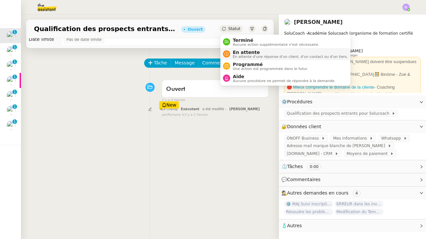
click at [241, 58] on span "En attente d'une réponse d'un client, d'un contact ou d'un tiers." at bounding box center [290, 57] width 115 height 4
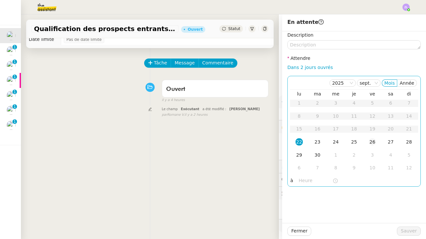
click at [373, 144] on div "26" at bounding box center [372, 141] width 7 height 7
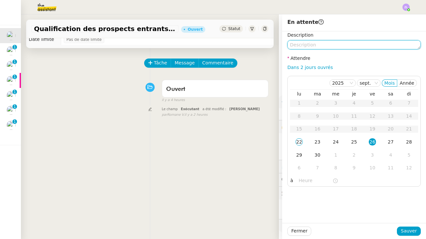
click at [300, 45] on textarea at bounding box center [353, 44] width 133 height 9
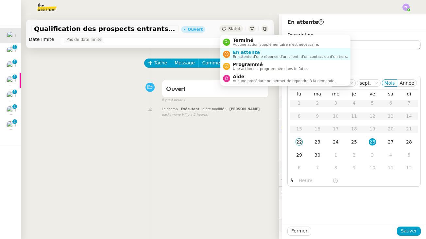
click at [232, 30] on span "Statut" at bounding box center [234, 28] width 12 height 5
click at [239, 45] on span "Aucune action supplémentaire n'est nécessaire." at bounding box center [276, 45] width 86 height 4
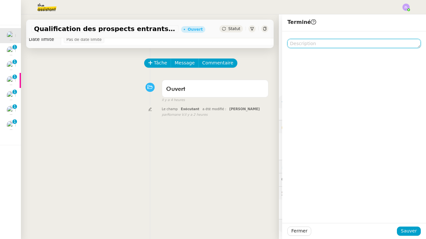
click at [320, 48] on textarea at bounding box center [353, 43] width 133 height 9
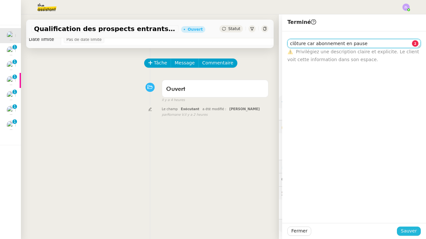
type textarea "clôture car abonnement en pause"
click at [409, 232] on span "Sauver" at bounding box center [409, 231] width 16 height 8
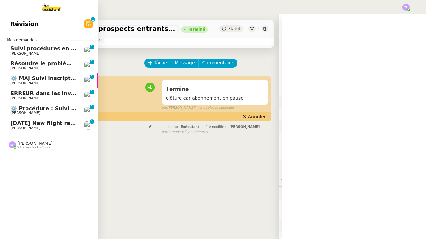
click at [34, 45] on span "Suivi procédures en cours de Réma (global)" at bounding box center [74, 48] width 129 height 6
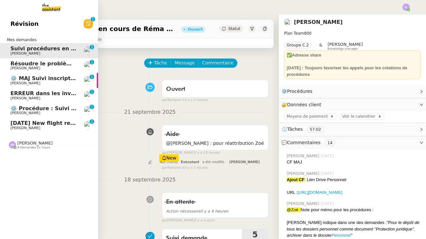
click at [26, 66] on span "[PERSON_NAME]" at bounding box center [25, 68] width 30 height 4
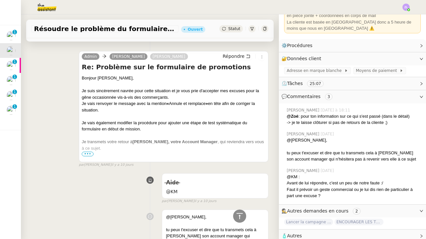
scroll to position [540, 0]
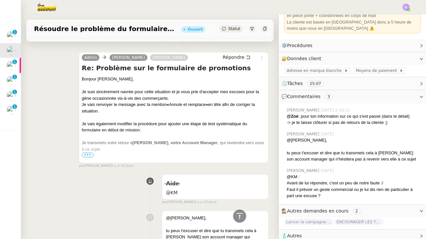
click at [92, 153] on span "•••" at bounding box center [88, 155] width 12 height 5
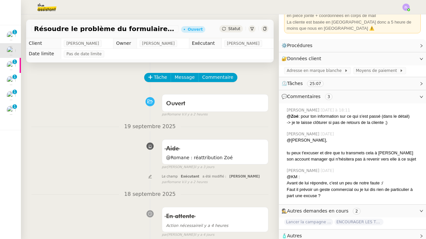
scroll to position [0, 0]
click at [157, 76] on span "Tâche" at bounding box center [160, 78] width 13 height 8
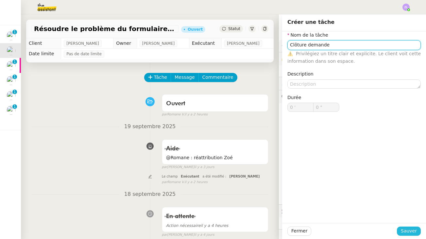
type input "Clôture demande"
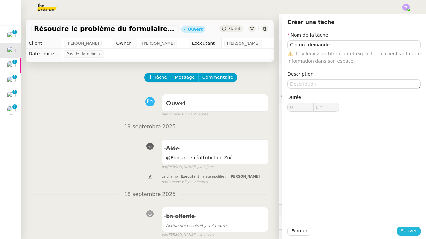
click at [413, 230] on span "Sauver" at bounding box center [409, 231] width 16 height 8
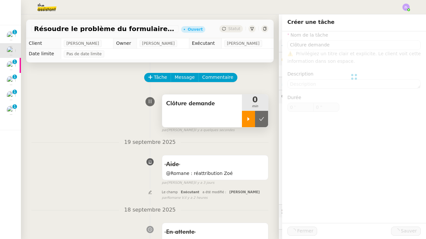
click at [245, 118] on div at bounding box center [248, 119] width 13 height 16
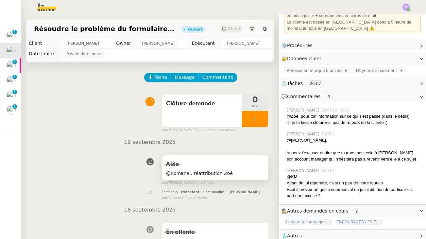
scroll to position [190, 0]
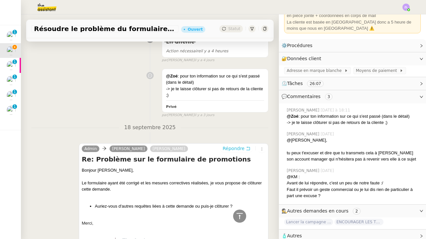
click at [232, 147] on span "Répondre" at bounding box center [234, 148] width 22 height 7
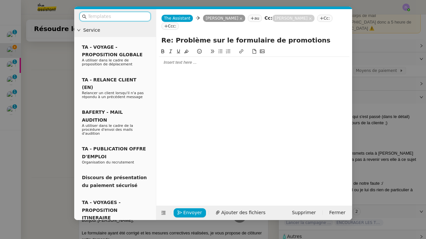
click at [175, 59] on div at bounding box center [254, 62] width 190 height 6
drag, startPoint x: 174, startPoint y: 35, endPoint x: 103, endPoint y: 33, distance: 70.6
click at [103, 33] on nz-layout "Service TA - VOYAGE - PROPOSITION GLOBALE A utiliser dans le cadre de propositi…" at bounding box center [213, 114] width 278 height 211
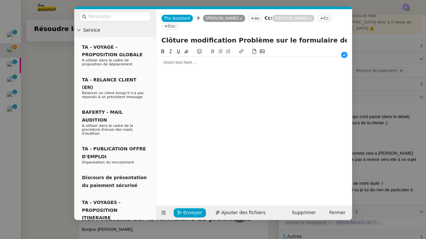
drag, startPoint x: 226, startPoint y: 32, endPoint x: 358, endPoint y: 30, distance: 132.0
click at [358, 30] on nz-modal-container "Service TA - VOYAGE - PROPOSITION GLOBALE A utiliser dans le cadre de propositi…" at bounding box center [213, 119] width 426 height 239
type input "Clôture : Procédure de modification du lien du formulaire"
click at [184, 59] on div at bounding box center [254, 62] width 190 height 11
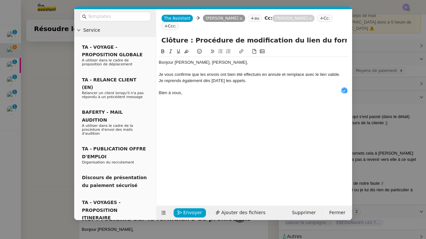
scroll to position [7, 0]
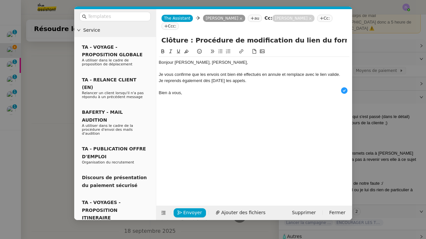
click at [341, 72] on div "Je vous confirme que les envois ont bien été effectués en annule et remplace av…" at bounding box center [254, 75] width 190 height 6
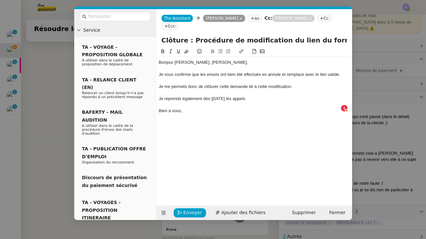
click at [268, 96] on div "Je reprends également dès aujourd’hui les appels." at bounding box center [254, 99] width 190 height 6
drag, startPoint x: 189, startPoint y: 101, endPoint x: 155, endPoint y: 101, distance: 34.0
click at [155, 101] on nz-layout "Service TA - VOYAGE - PROPOSITION GLOBALE A utiliser dans le cadre de propositi…" at bounding box center [213, 114] width 278 height 211
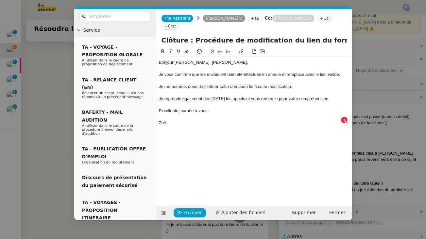
click at [253, 84] on div "Je me permets donc de clôturer cette demande lié à cette modification." at bounding box center [254, 87] width 190 height 6
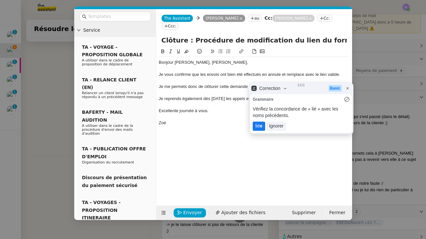
click at [257, 126] on lt-span "lié e" at bounding box center [259, 126] width 12 height 9
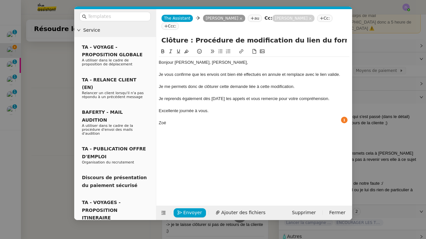
drag, startPoint x: 339, startPoint y: 90, endPoint x: 254, endPoint y: 89, distance: 84.6
click at [254, 96] on div "Je reprends également dès aujourd’hui les appels et vous remercie pour votre co…" at bounding box center [254, 99] width 190 height 6
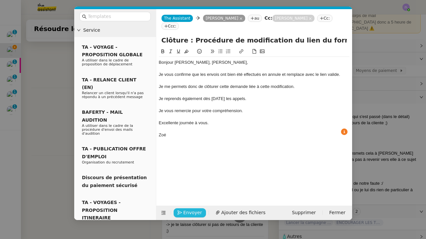
click at [192, 210] on span "Envoyer" at bounding box center [192, 213] width 19 height 8
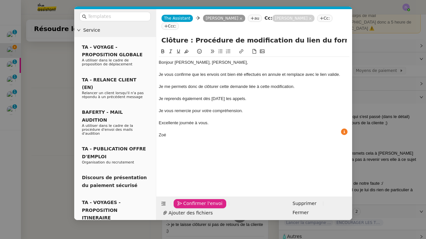
click at [192, 207] on span "Confirmer l'envoi" at bounding box center [202, 204] width 39 height 8
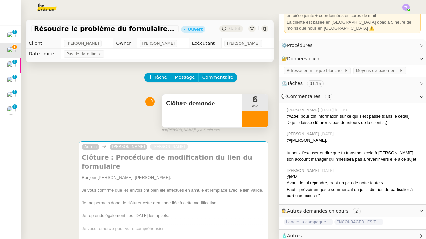
scroll to position [0, 0]
click at [246, 124] on div at bounding box center [255, 119] width 26 height 16
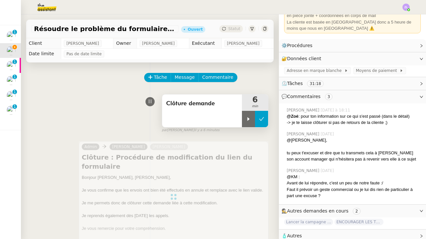
click at [263, 122] on icon at bounding box center [261, 118] width 5 height 5
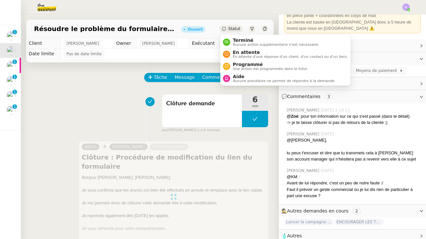
click at [233, 25] on div "Statut" at bounding box center [231, 28] width 24 height 7
click at [239, 39] on span "Terminé" at bounding box center [276, 40] width 86 height 5
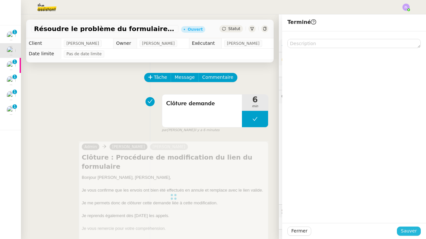
click at [405, 231] on span "Sauver" at bounding box center [409, 231] width 16 height 8
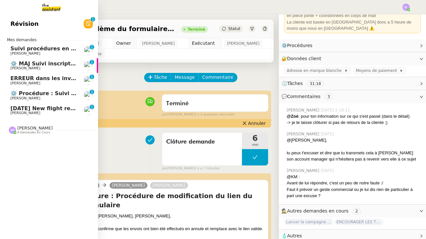
click at [30, 66] on span "[PERSON_NAME]" at bounding box center [25, 68] width 30 height 4
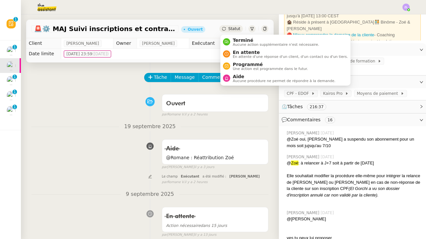
click at [234, 31] on span "Statut" at bounding box center [234, 28] width 12 height 5
click at [238, 53] on span "En attente" at bounding box center [290, 52] width 115 height 5
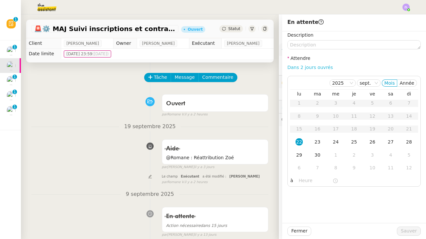
click at [307, 67] on link "Dans 2 jours ouvrés" at bounding box center [309, 67] width 45 height 5
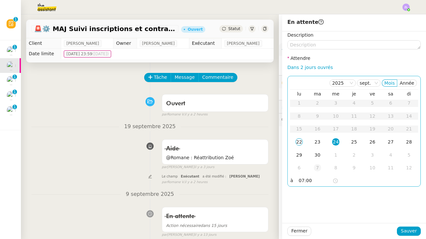
click at [317, 163] on td "7" at bounding box center [317, 167] width 18 height 13
click at [303, 183] on input "07:00" at bounding box center [316, 181] width 34 height 8
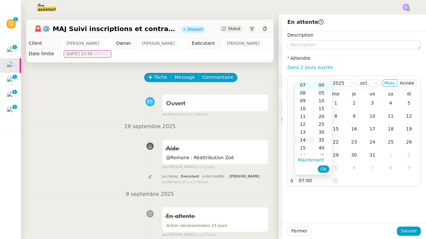
click at [303, 137] on div "14" at bounding box center [304, 140] width 18 height 8
type input "14:00"
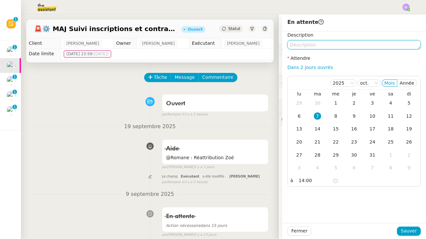
click at [302, 41] on textarea at bounding box center [353, 44] width 133 height 9
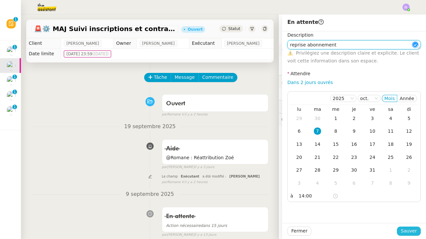
type textarea "reprise abonnement"
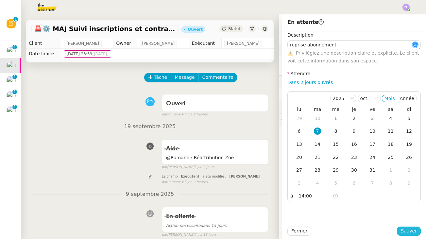
click at [401, 229] on button "Sauver" at bounding box center [409, 230] width 24 height 9
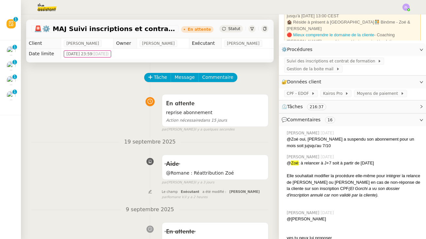
scroll to position [29, 0]
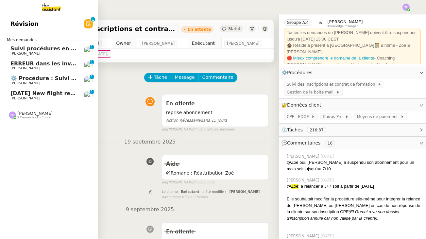
click at [40, 66] on span "[PERSON_NAME]" at bounding box center [25, 68] width 30 height 4
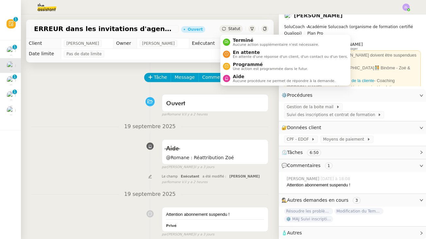
click at [234, 31] on span "Statut" at bounding box center [234, 28] width 12 height 5
click at [239, 78] on span "Aide" at bounding box center [284, 76] width 103 height 5
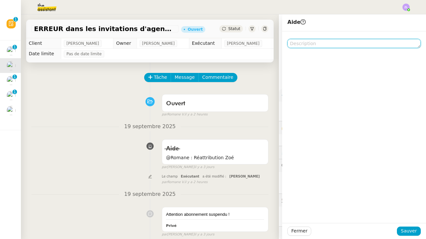
click at [298, 45] on textarea at bounding box center [353, 43] width 133 height 9
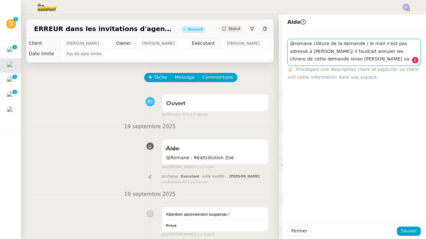
click at [365, 51] on textarea "@romane clôture de la demande / le mail n'est pas adressé à charlie/ il faudrai…" at bounding box center [353, 52] width 133 height 27
click at [292, 52] on textarea "@romane clôture de la demande / le mail n'est pas adressé à charlie/ il faudrai…" at bounding box center [353, 52] width 133 height 27
click at [305, 52] on textarea "@romane clôture de la demande / le mail n'est pas adressé à Charlie/ il faudrai…" at bounding box center [353, 52] width 133 height 27
click at [350, 58] on textarea "@romane clôture de la demande / le mail n'est pas adressé à Charlie../ il faudr…" at bounding box center [353, 52] width 133 height 27
type textarea "@romane clôture de la demande / le mail n'est pas adressé à Charlie../ il faudr…"
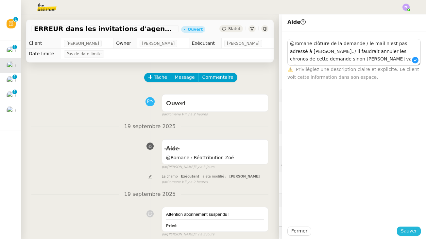
click at [406, 231] on span "Sauver" at bounding box center [409, 231] width 16 height 8
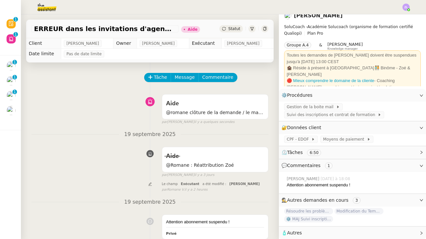
click at [236, 30] on span "Statut" at bounding box center [234, 28] width 12 height 5
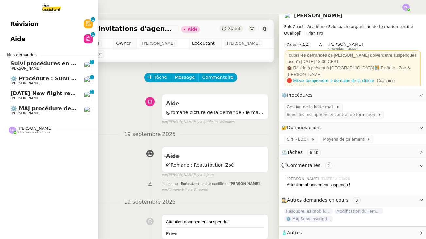
click at [21, 75] on span "⚙️ Procédure : Suivi des alternants - dynamique" at bounding box center [81, 78] width 142 height 6
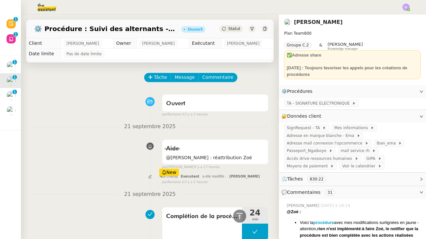
scroll to position [200, 0]
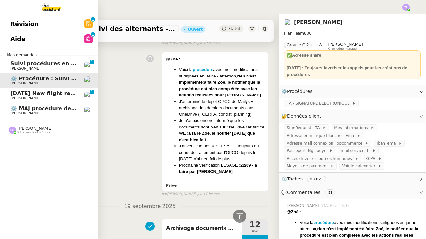
click at [41, 106] on span "⚙️ MAJ procédure de standard" at bounding box center [54, 108] width 89 height 6
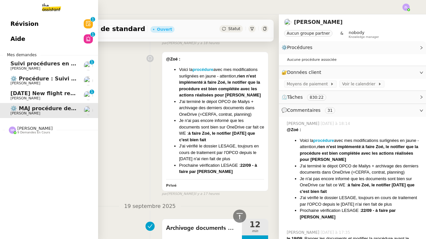
click at [41, 106] on span "⚙️ MAJ procédure de standard" at bounding box center [54, 108] width 89 height 6
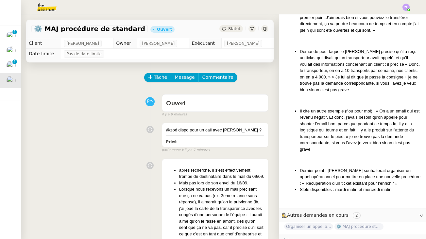
click at [51, 4] on img at bounding box center [41, 7] width 51 height 14
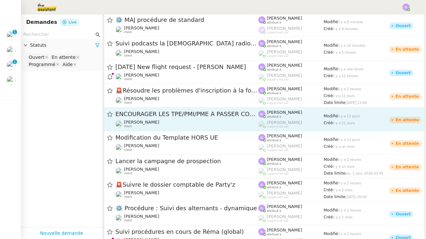
scroll to position [270, 0]
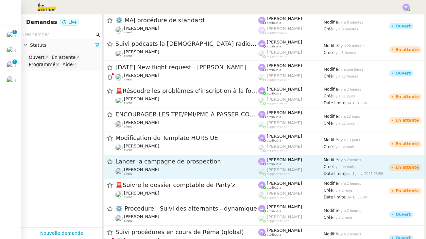
click at [185, 166] on div "Lancer la campagne de prospection" at bounding box center [186, 161] width 143 height 8
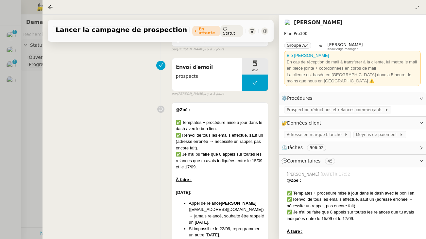
scroll to position [171, 0]
click at [320, 109] on span "Prospection réductions et relances commerçants" at bounding box center [336, 110] width 98 height 7
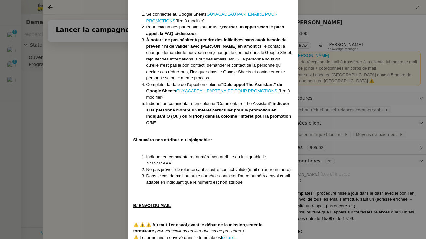
scroll to position [544, 0]
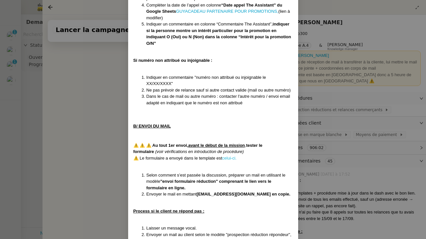
click at [229, 156] on link "celui-ci." at bounding box center [229, 158] width 14 height 5
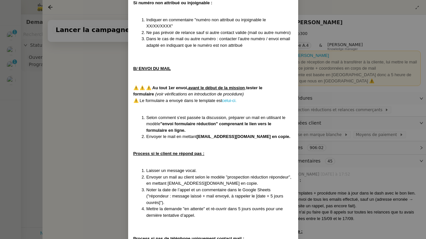
scroll to position [613, 0]
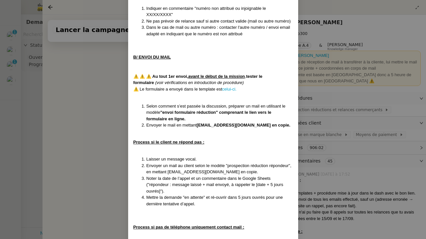
click at [117, 149] on nz-modal-container "Créée le 08/08/2025 MAJ le 12/09/2025 Contexte : GuyaCadeau souhaite qu’on rela…" at bounding box center [213, 119] width 426 height 239
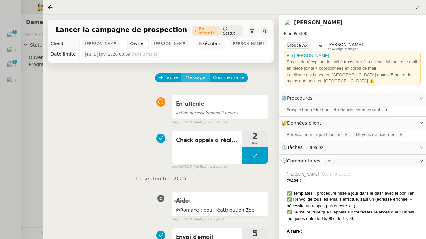
scroll to position [0, 0]
click at [192, 77] on span "Message" at bounding box center [195, 78] width 20 height 8
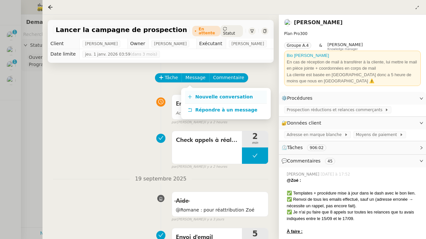
click at [205, 100] on link "Nouvelle conversation" at bounding box center [226, 97] width 82 height 13
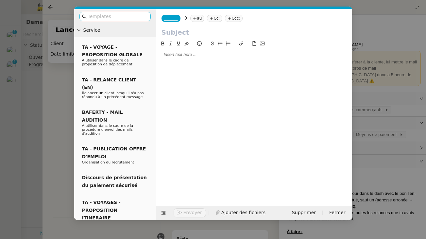
click at [97, 16] on input "text" at bounding box center [117, 17] width 59 height 8
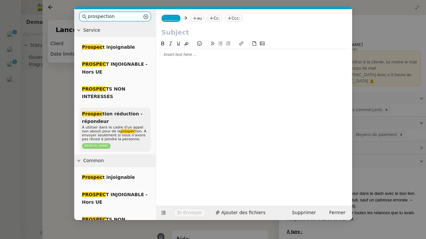
click at [115, 115] on span "Prospec tion réduction - répondeur" at bounding box center [112, 117] width 60 height 13
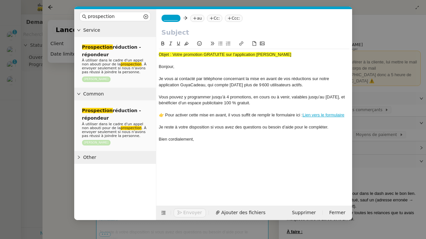
click at [316, 112] on link "Lien vers le formulaire" at bounding box center [323, 114] width 42 height 5
click at [312, 124] on link "https://docs.google.com/forms/d/e/1FAIpQLSfAf_hcGmmCiGiKLuPu5Gr8THCKVpWrfq7qrxP…" at bounding box center [308, 125] width 45 height 8
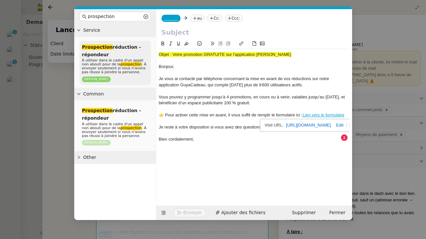
click at [120, 66] on span "À utiliser dans le cadre d'un appel non abouti pour de la prospection . À envoy…" at bounding box center [114, 66] width 64 height 16
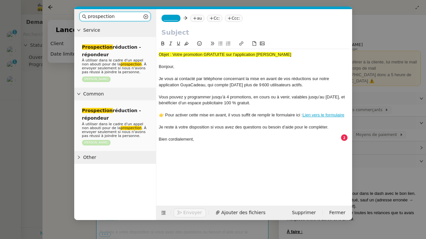
click at [124, 20] on input "prospection" at bounding box center [115, 17] width 54 height 8
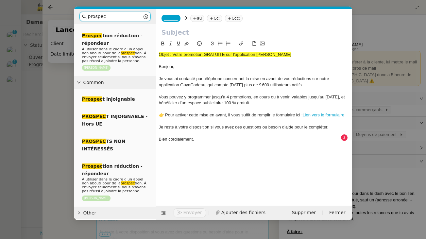
scroll to position [78, 0]
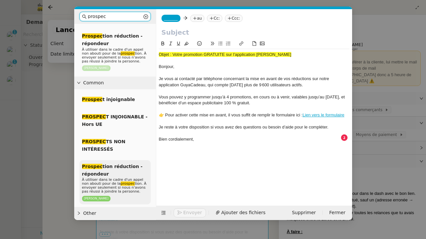
type input "prospec"
click at [106, 177] on span "À utiliser dans le cadre d'un appel non abouti pour de la prospec tion. À envoy…" at bounding box center [114, 185] width 64 height 16
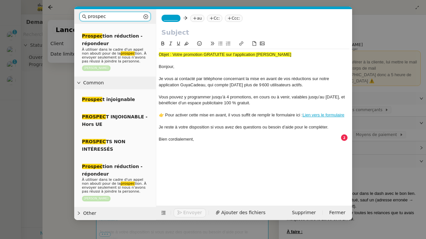
drag, startPoint x: 112, startPoint y: 16, endPoint x: 76, endPoint y: 16, distance: 35.9
click at [76, 16] on div "prospec" at bounding box center [115, 16] width 82 height 15
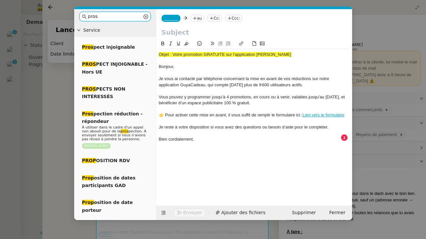
scroll to position [0, 0]
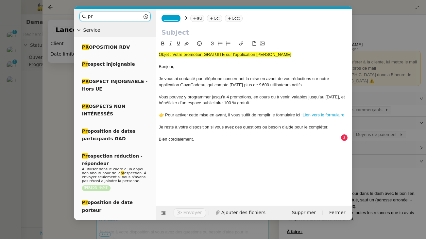
type input "p"
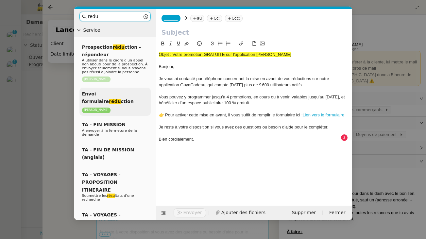
type input "redu"
click at [121, 99] on em "rédu" at bounding box center [115, 101] width 12 height 5
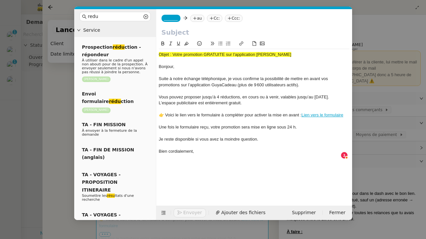
click at [329, 117] on link "Lien vers le formulaire" at bounding box center [322, 114] width 42 height 5
click at [327, 130] on link "https://docs.google.com/forms/d/e/1FAIpQLSfAf_hcGmmCiGiKLuPu5Gr8THCKVpWrfq7qrxP…" at bounding box center [307, 131] width 45 height 8
click at [201, 118] on div "👉 Voici le lien vers le formulaire à compléter pour activer la mise en avant : …" at bounding box center [254, 115] width 190 height 6
click at [306, 209] on span "Supprimer" at bounding box center [304, 213] width 24 height 8
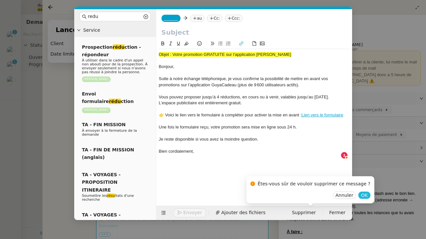
click at [361, 197] on span "OK" at bounding box center [364, 195] width 7 height 7
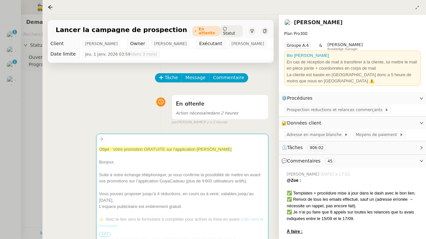
click at [161, 116] on div "En attente Action nécessaire dans 2 heures false par Zoé L. il y a 2 heures" at bounding box center [160, 108] width 215 height 34
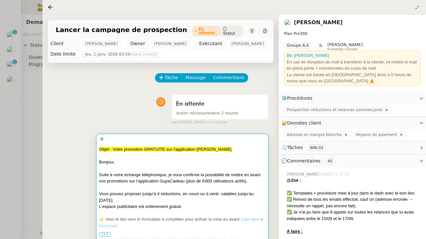
click at [154, 169] on div at bounding box center [182, 168] width 166 height 7
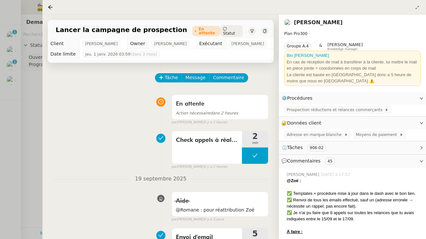
click at [70, 149] on div "Check appels à réaliser 2 min false par Zoé L. il y a 2 heures" at bounding box center [160, 149] width 215 height 42
click at [19, 132] on div at bounding box center [213, 119] width 426 height 239
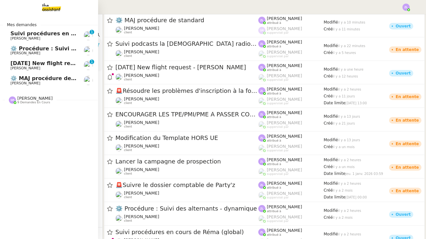
click at [43, 81] on span "Thomas SOULIER" at bounding box center [43, 83] width 66 height 4
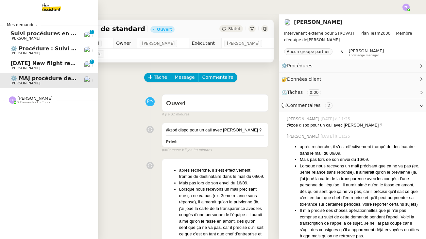
click at [24, 101] on span "9 demandes en cours" at bounding box center [33, 103] width 33 height 4
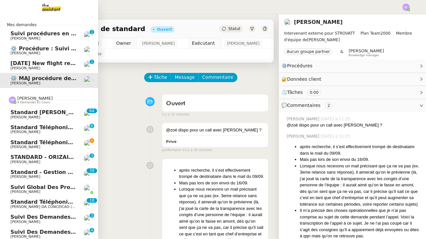
click at [43, 137] on link "Standard téléphonique - septembre 2025 Franck MUFFAT-JEANDET" at bounding box center [49, 144] width 98 height 15
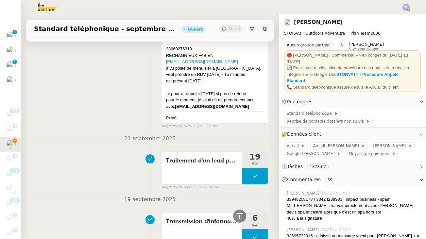
scroll to position [168, 0]
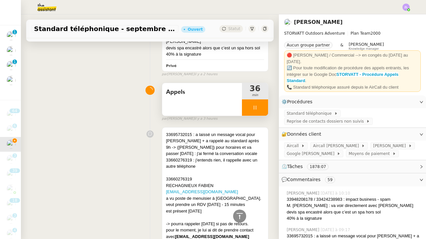
click at [245, 105] on div at bounding box center [255, 107] width 26 height 16
click at [258, 106] on button at bounding box center [261, 107] width 13 height 16
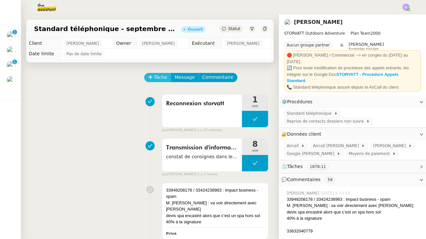
scroll to position [0, 0]
click at [159, 77] on span "Tâche" at bounding box center [160, 78] width 13 height 8
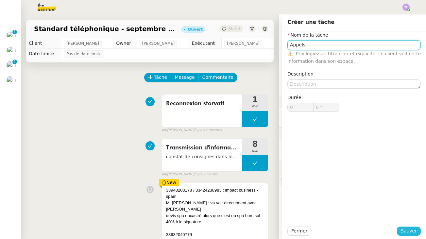
type input "Appels"
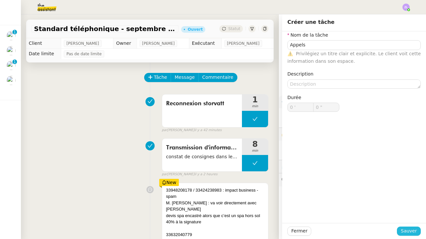
click at [401, 231] on button "Sauver" at bounding box center [409, 230] width 24 height 9
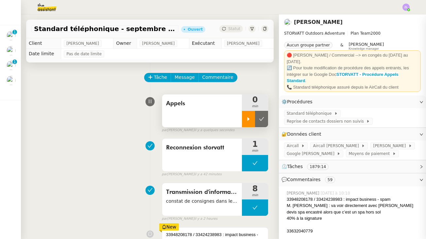
click at [251, 118] on div at bounding box center [248, 119] width 13 height 16
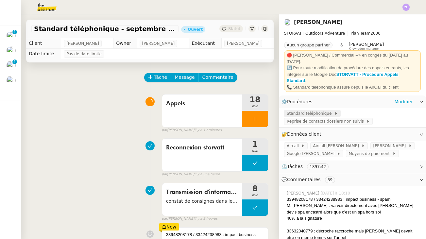
click at [309, 110] on span "Standard téléphonique" at bounding box center [310, 113] width 47 height 7
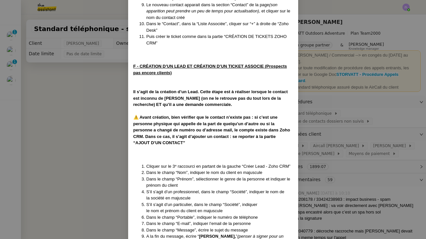
scroll to position [2145, 0]
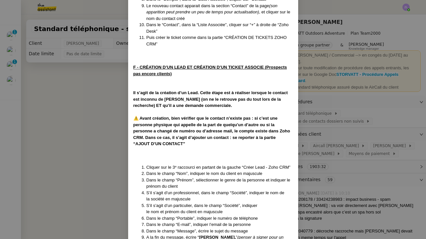
click at [420, 151] on nz-modal-container "MAJ le [DATE] Contexte : Le client souhaite que nous réceptionnions les appels …" at bounding box center [213, 119] width 426 height 239
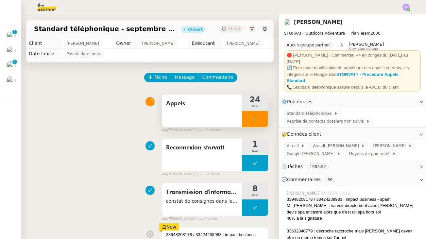
click at [246, 122] on div at bounding box center [255, 119] width 26 height 16
click at [263, 122] on icon at bounding box center [261, 118] width 5 height 5
click at [249, 119] on button at bounding box center [255, 119] width 26 height 16
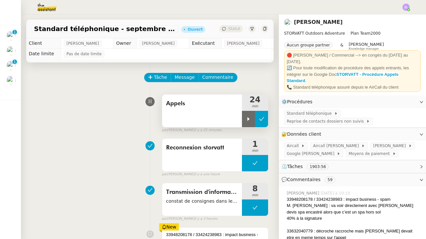
click at [249, 119] on icon at bounding box center [248, 119] width 2 height 4
click at [245, 119] on div at bounding box center [255, 119] width 26 height 16
click at [245, 119] on div at bounding box center [248, 119] width 13 height 16
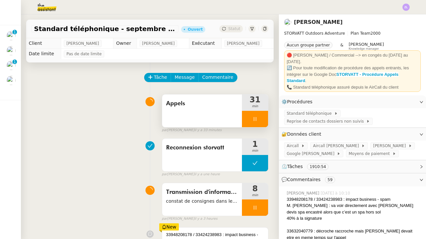
click at [246, 121] on div at bounding box center [255, 119] width 26 height 16
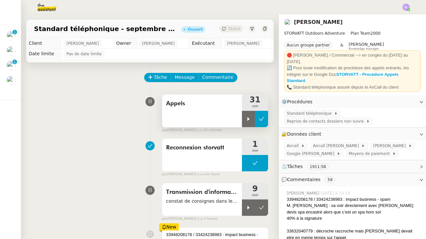
click at [261, 122] on button at bounding box center [261, 119] width 13 height 16
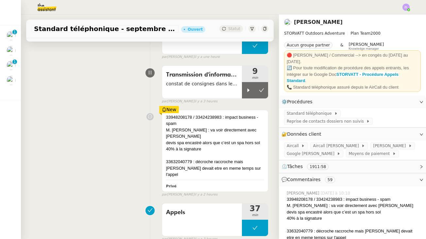
scroll to position [130, 0]
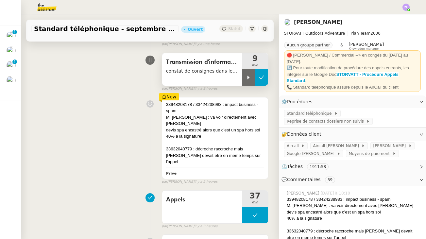
click at [262, 73] on button at bounding box center [261, 77] width 13 height 16
click at [212, 70] on span "constat de consignes dans les tickets" at bounding box center [202, 71] width 72 height 8
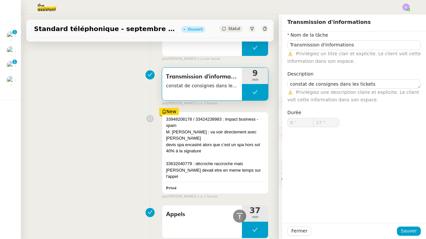
scroll to position [80, 0]
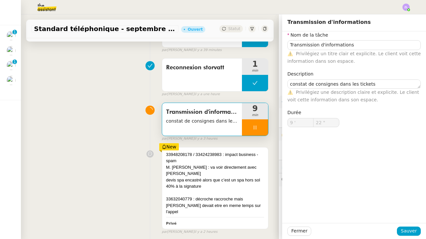
type input "41 ""
type input "10 '"
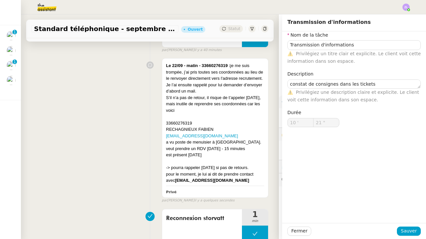
type input "22 ""
type input "Transmission d'informations"
type textarea "constat de consignes dans les tickets"
type input "10 '"
type input "22 ""
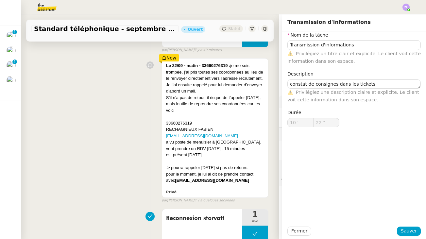
type input "Transmission d'informations"
type textarea "constat de consignes dans les tickets"
type input "10 '"
type input "23 ""
type input "Transmission d'informations"
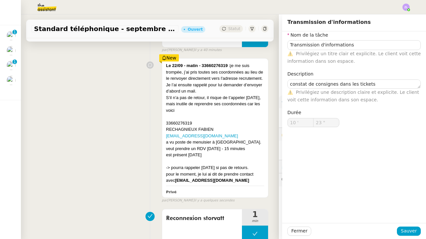
type textarea "constat de consignes dans les tickets"
type input "10 '"
type input "22 ""
type input "Transmission d'informations"
type textarea "constat de consignes dans les tickets"
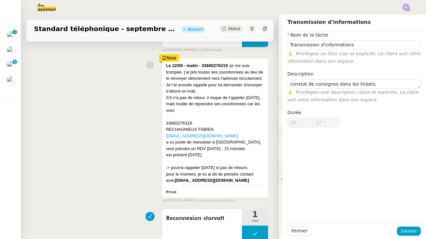
type input "10 '"
type input "22 ""
click at [409, 228] on span "Sauver" at bounding box center [409, 231] width 16 height 8
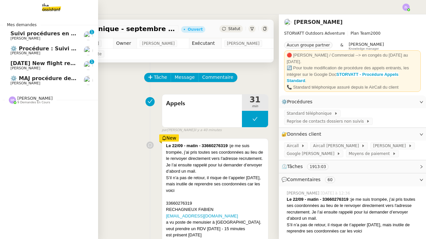
click at [18, 75] on span "⚙️ MAJ procédure de standard" at bounding box center [54, 78] width 89 height 6
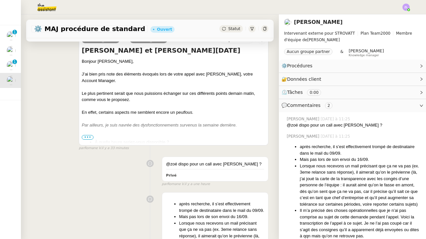
scroll to position [91, 0]
click at [87, 136] on span "•••" at bounding box center [88, 137] width 12 height 5
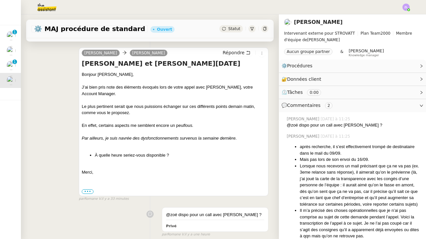
scroll to position [77, 0]
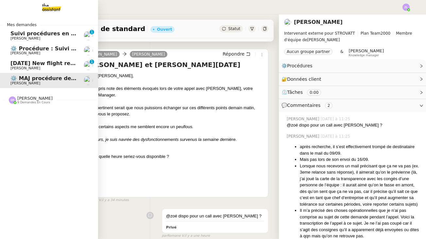
click at [49, 62] on span "[DATE] New flight request - [PERSON_NAME]" at bounding box center [75, 63] width 131 height 6
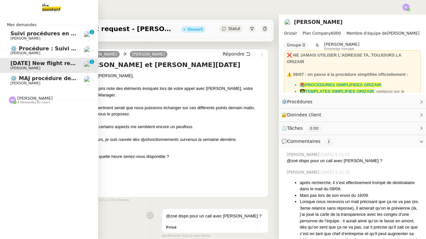
click at [54, 77] on span "⚙️ MAJ procédure de standard" at bounding box center [54, 78] width 89 height 6
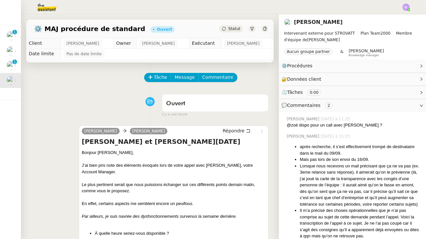
scroll to position [0, 0]
click at [234, 32] on div "Statut" at bounding box center [231, 28] width 24 height 7
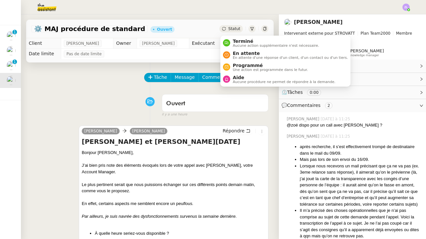
scroll to position [0, 0]
click at [237, 49] on li "En attente En attente d'une réponse d'un client, d'un contact ou d'un tiers." at bounding box center [285, 55] width 130 height 12
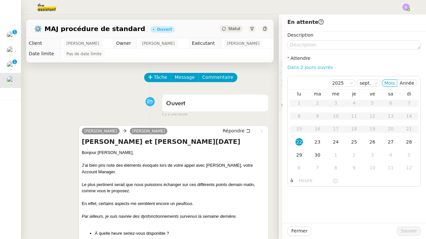
click at [311, 65] on link "Dans 2 jours ouvrés" at bounding box center [309, 67] width 45 height 5
type input "07:00"
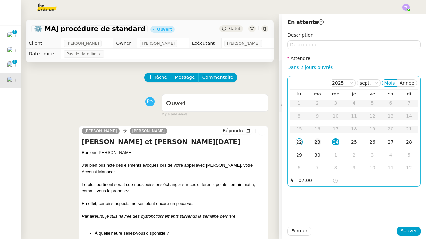
click at [316, 138] on td "23" at bounding box center [317, 142] width 18 height 13
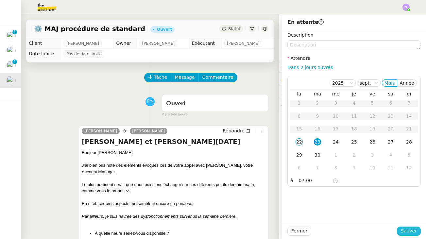
click at [410, 233] on span "Sauver" at bounding box center [409, 231] width 16 height 8
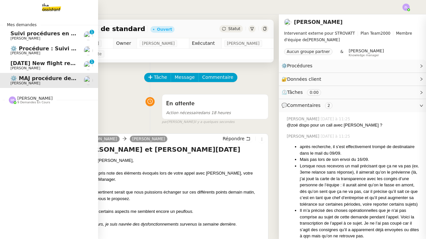
click at [26, 62] on span "[DATE] New flight request - [PERSON_NAME]" at bounding box center [75, 63] width 131 height 6
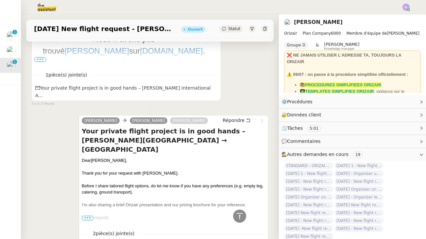
scroll to position [344, 0]
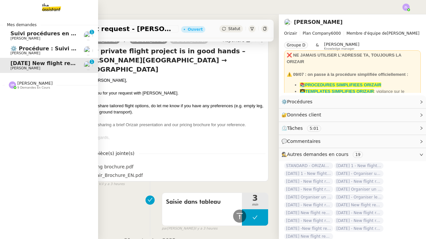
click at [25, 52] on span "[PERSON_NAME]" at bounding box center [25, 53] width 30 height 4
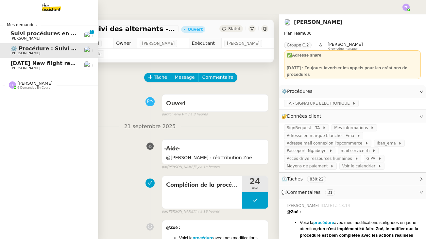
click at [25, 86] on span "9 demandes en cours" at bounding box center [33, 88] width 33 height 4
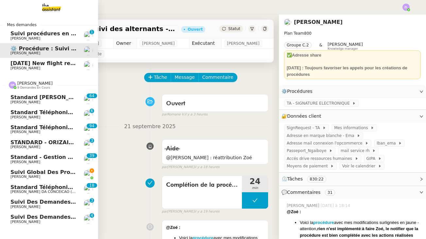
click at [31, 174] on span "[PERSON_NAME]" at bounding box center [25, 176] width 30 height 4
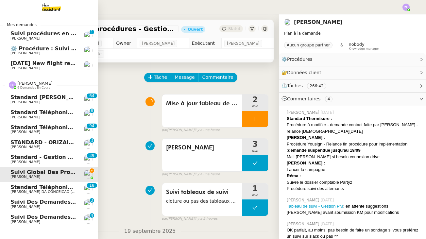
click at [43, 201] on span "Suivi des demandes / procédures en cours Storvatt - Client [PERSON_NAME] Jeandet" at bounding box center [135, 202] width 251 height 6
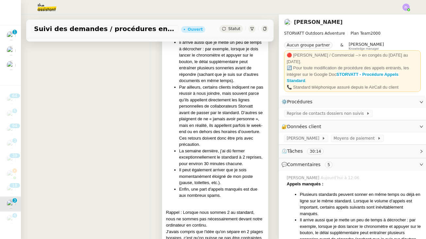
scroll to position [151, 0]
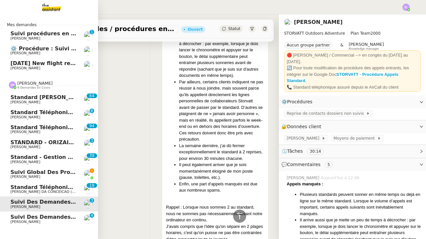
click at [34, 152] on link "Standard - Gestion des appels entrants - septembre 2025 Florian Parant 0 1 2 3 …" at bounding box center [49, 159] width 98 height 15
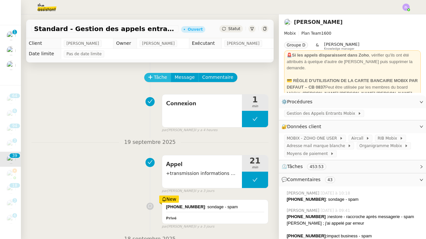
click at [157, 79] on span "Tâche" at bounding box center [160, 78] width 13 height 8
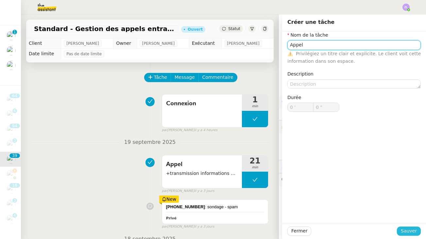
type input "Appel"
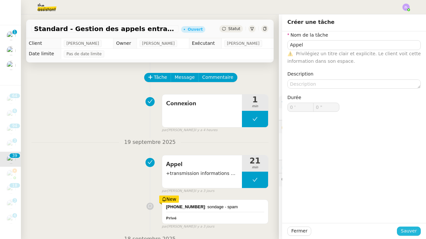
click at [409, 232] on span "Sauver" at bounding box center [409, 231] width 16 height 8
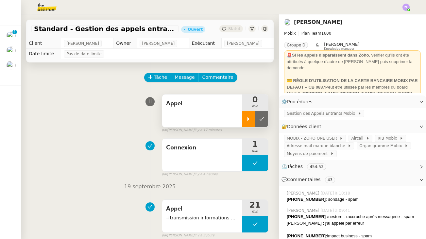
click at [247, 122] on div at bounding box center [248, 119] width 13 height 16
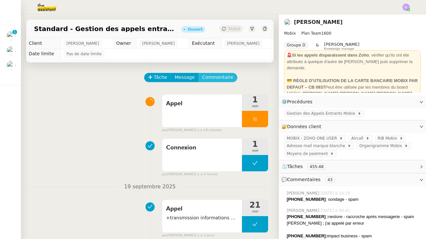
click at [214, 76] on span "Commentaire" at bounding box center [217, 78] width 31 height 8
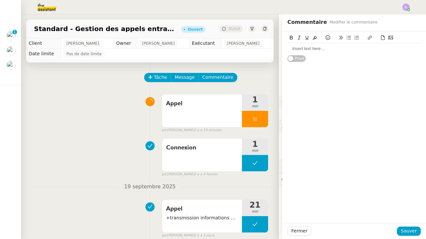
click at [309, 50] on div at bounding box center [353, 49] width 133 height 6
click at [405, 229] on span "Sauver" at bounding box center [409, 231] width 16 height 8
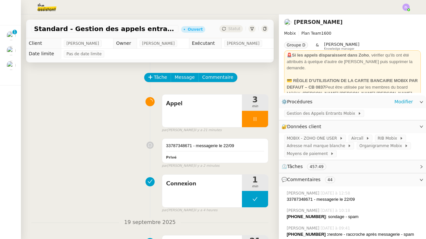
click at [322, 119] on div "Gestion des Appels Entrants Mobix" at bounding box center [352, 113] width 147 height 11
click at [318, 113] on span "Gestion des Appels Entrants Mobix" at bounding box center [322, 113] width 71 height 7
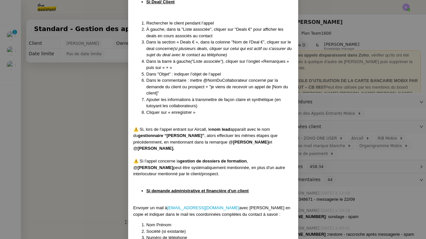
scroll to position [1219, 0]
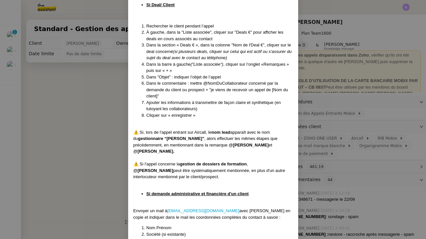
click at [87, 109] on nz-modal-container "Mise à jour le 22/09/2025 Contexte : Cette procédure définit les étapes à suivr…" at bounding box center [213, 119] width 426 height 239
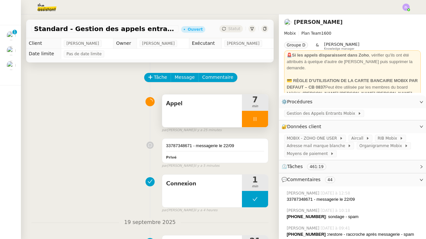
click at [248, 119] on div at bounding box center [255, 119] width 26 height 16
click at [262, 119] on icon at bounding box center [261, 119] width 5 height 4
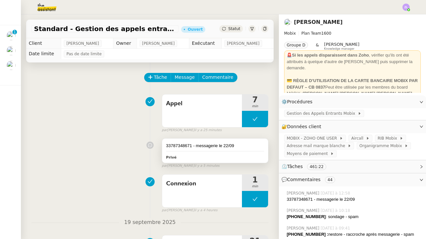
click at [210, 146] on div "33787348671 - messagerie le 22/09" at bounding box center [215, 145] width 98 height 7
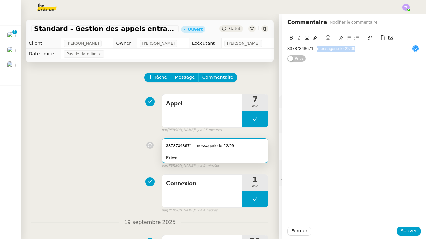
drag, startPoint x: 360, startPoint y: 48, endPoint x: 318, endPoint y: 48, distance: 42.5
click at [318, 48] on div "33787348671 - messagerie le 22/09" at bounding box center [353, 49] width 133 height 6
click at [410, 227] on span "Sauver" at bounding box center [409, 231] width 16 height 8
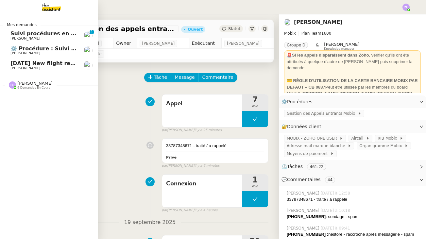
click at [30, 50] on span "⚙️ Procédure : Suivi des alternants - dynamique" at bounding box center [81, 48] width 142 height 6
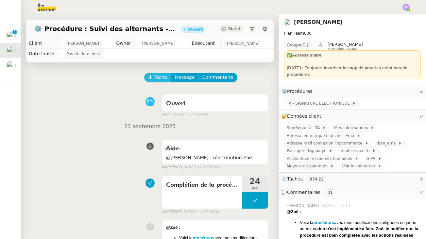
click at [152, 75] on icon at bounding box center [150, 77] width 5 height 5
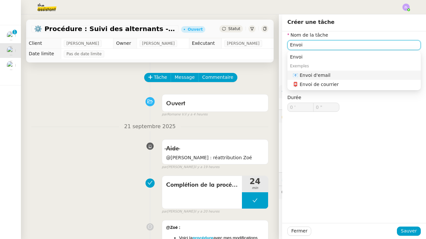
click at [318, 76] on div "📧 Envoi d'email" at bounding box center [354, 75] width 125 height 6
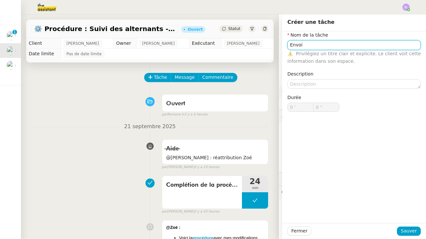
type input "Envoi d'email"
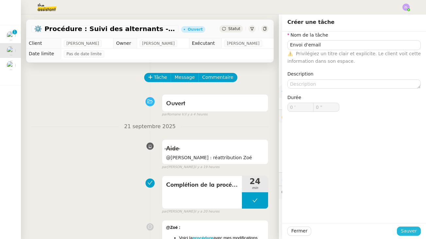
click at [410, 231] on span "Sauver" at bounding box center [409, 231] width 16 height 8
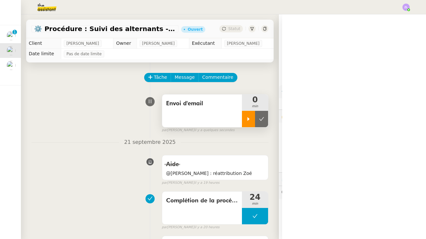
click at [246, 124] on div at bounding box center [248, 119] width 13 height 16
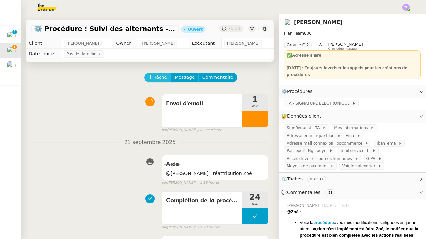
click at [157, 81] on span "Tâche" at bounding box center [160, 78] width 13 height 8
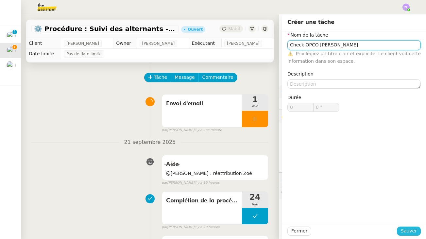
type input "Check OPCO Mme LESAGE"
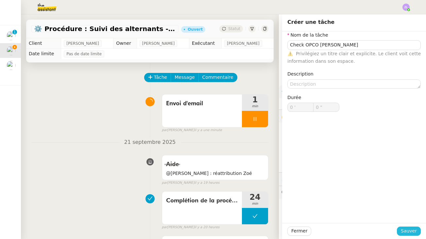
click at [410, 230] on span "Sauver" at bounding box center [409, 231] width 16 height 8
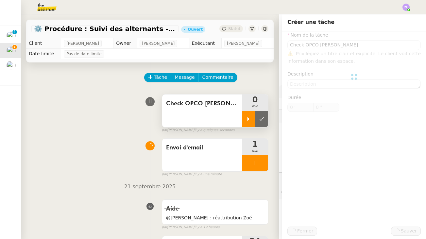
click at [246, 118] on icon at bounding box center [248, 118] width 5 height 5
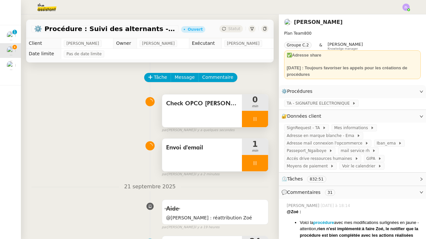
click at [251, 160] on div at bounding box center [255, 163] width 26 height 16
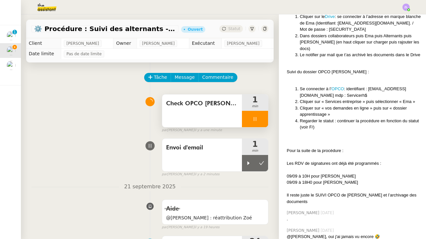
scroll to position [632, 0]
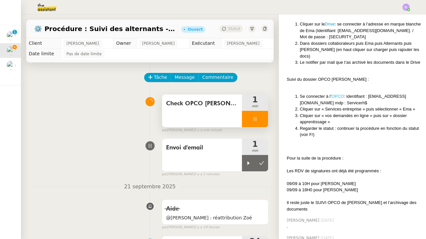
click at [335, 94] on link "OPCO" at bounding box center [337, 96] width 12 height 5
click at [245, 163] on div at bounding box center [248, 163] width 13 height 16
click at [243, 121] on div at bounding box center [255, 119] width 26 height 16
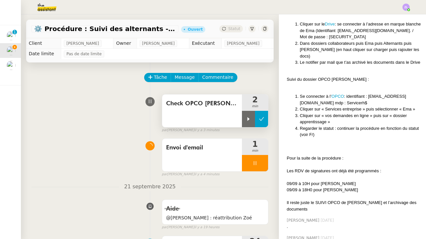
click at [263, 120] on icon at bounding box center [261, 118] width 5 height 5
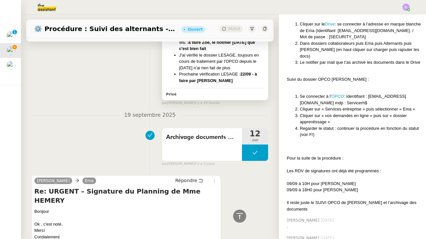
scroll to position [342, 0]
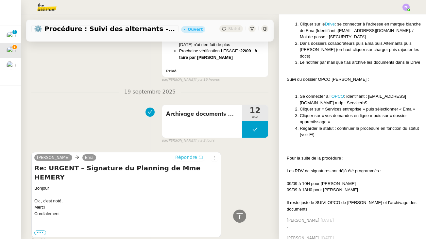
click at [191, 154] on span "Répondre" at bounding box center [186, 157] width 22 height 7
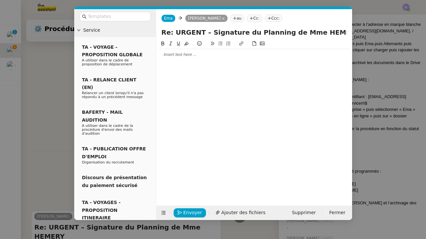
click at [265, 55] on div at bounding box center [254, 55] width 190 height 6
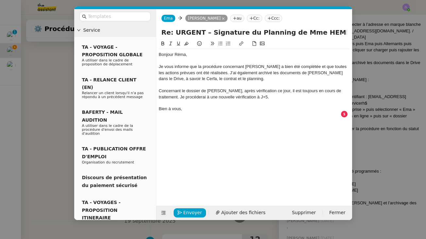
click at [209, 72] on div "Je vous informe que la procédure concernant Mailys a bien été complétée et que …" at bounding box center [254, 73] width 190 height 18
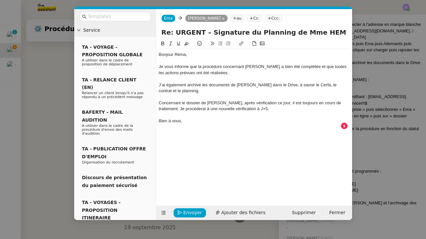
click at [174, 88] on div "J’ai également archivé les documents de Mailys dans le Drive, à savoir le Cerfa…" at bounding box center [254, 88] width 190 height 12
drag, startPoint x: 198, startPoint y: 120, endPoint x: 154, endPoint y: 120, distance: 43.8
click at [154, 120] on nz-layout "Service TA - VOYAGE - PROPOSITION GLOBALE A utiliser dans le cadre de propositi…" at bounding box center [213, 114] width 278 height 211
click at [190, 211] on span "Envoyer" at bounding box center [192, 213] width 19 height 8
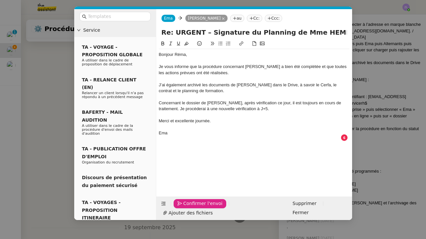
click at [190, 207] on span "Confirmer l'envoi" at bounding box center [202, 204] width 39 height 8
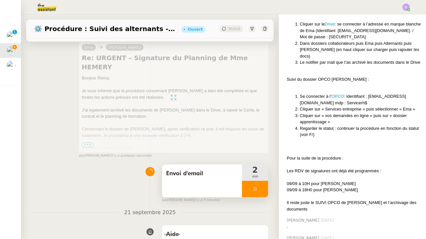
scroll to position [78, 0]
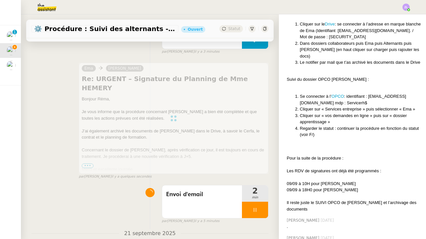
click at [251, 159] on div at bounding box center [174, 118] width 190 height 111
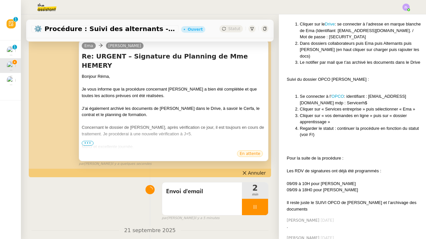
scroll to position [124, 0]
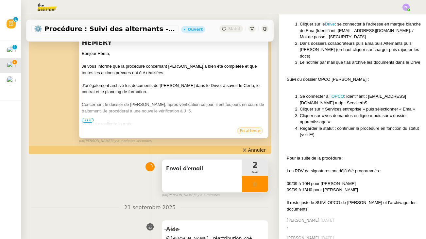
click at [245, 183] on div at bounding box center [255, 184] width 26 height 16
click at [257, 184] on button at bounding box center [261, 184] width 13 height 16
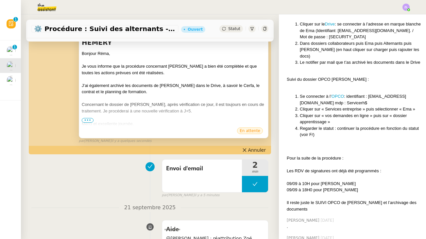
click at [229, 30] on span "Statut" at bounding box center [234, 28] width 12 height 5
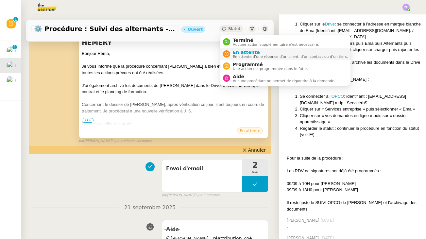
click at [234, 58] on span "En attente d'une réponse d'un client, d'un contact ou d'un tiers." at bounding box center [290, 57] width 115 height 4
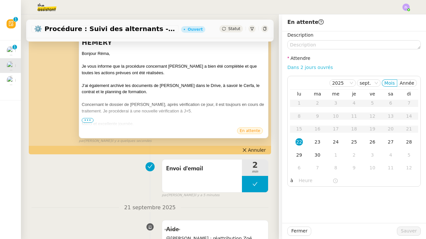
click at [301, 65] on link "Dans 2 jours ouvrés" at bounding box center [309, 67] width 45 height 5
type input "07:00"
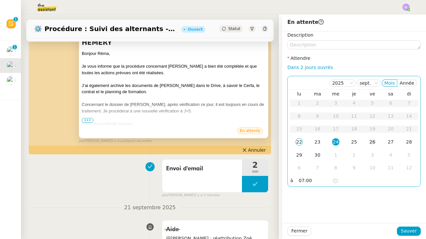
click at [368, 140] on td "26" at bounding box center [372, 142] width 18 height 13
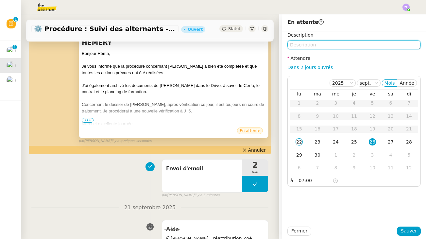
click at [306, 46] on textarea at bounding box center [353, 44] width 133 height 9
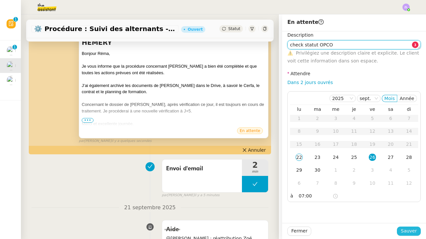
type textarea "check statut OPCO"
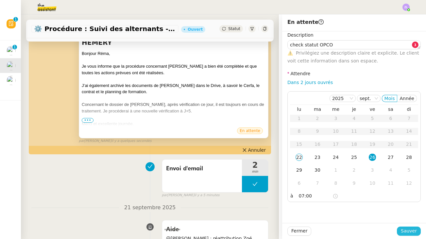
click at [411, 234] on span "Sauver" at bounding box center [409, 231] width 16 height 8
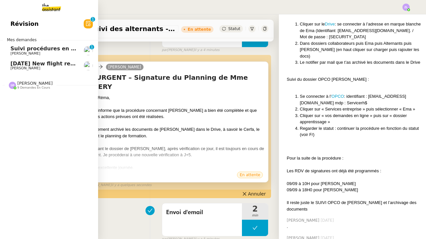
click at [25, 45] on span "Suivi procédures en cours de Réma (global)" at bounding box center [74, 48] width 129 height 6
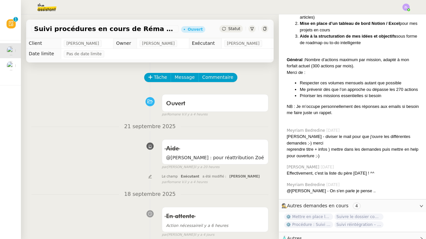
scroll to position [1285, 1]
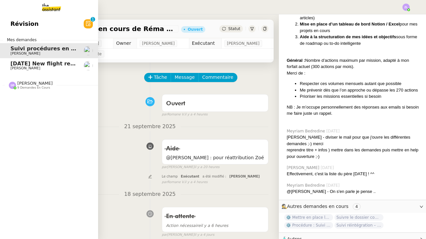
click at [19, 60] on span "28th September 2025 New flight request - Jana Martin" at bounding box center [75, 63] width 131 height 6
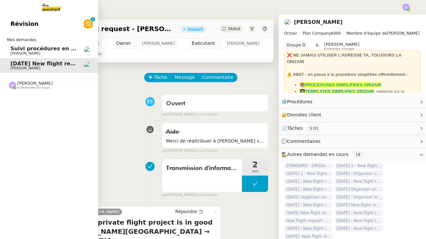
click at [27, 82] on span "Stéphanie Rakotosalama" at bounding box center [34, 83] width 35 height 5
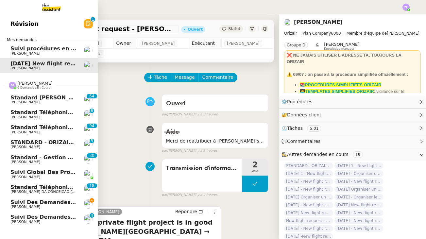
click at [71, 199] on span "Suivi des demandes / procédures en cours Storvatt - Client Franck Muffat Jeandet" at bounding box center [135, 202] width 251 height 6
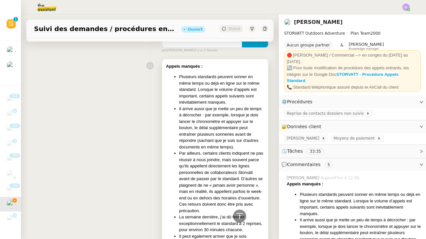
scroll to position [73, 0]
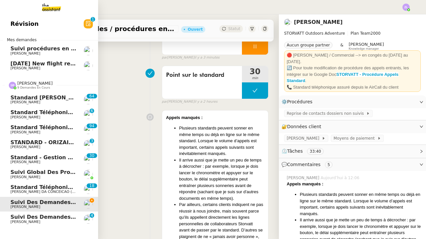
click at [18, 191] on link "Standard téléphonique Charles DA CONCEICAO (thermisure) 0 1 2 3 4 5 6 7 8 9 0 1…" at bounding box center [49, 189] width 98 height 15
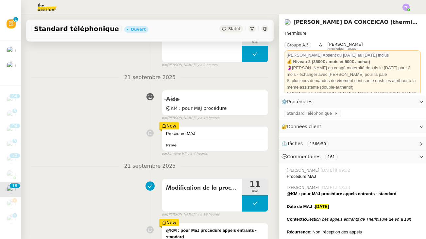
click at [404, 8] on img at bounding box center [405, 7] width 7 height 7
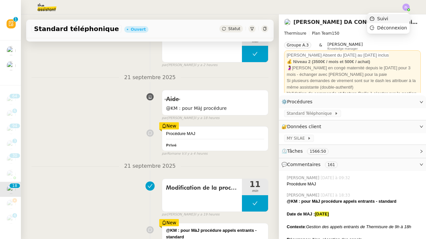
click at [399, 18] on li "Suivi" at bounding box center [388, 18] width 42 height 9
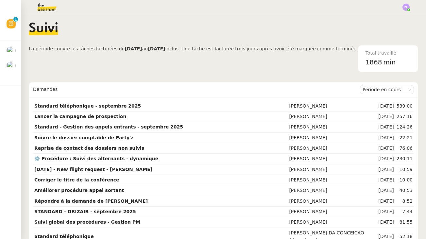
click at [359, 89] on div "Demandes" at bounding box center [196, 89] width 327 height 13
click at [369, 91] on nz-select-item "Période en cours" at bounding box center [386, 89] width 49 height 8
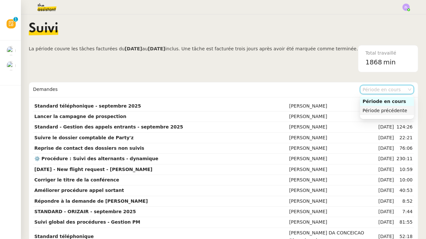
click at [371, 106] on nz-option-item "Période précédente" at bounding box center [387, 110] width 54 height 9
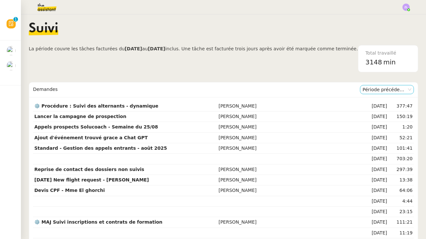
click at [370, 91] on nz-select-item "Période précédente" at bounding box center [386, 89] width 49 height 8
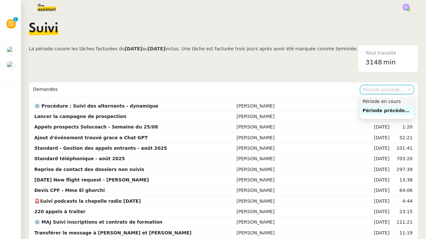
click at [372, 103] on div "Période en cours" at bounding box center [386, 101] width 49 height 6
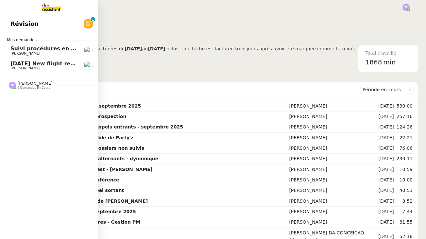
click at [11, 60] on span "28th September 2025 New flight request - Jana Martin" at bounding box center [75, 63] width 131 height 6
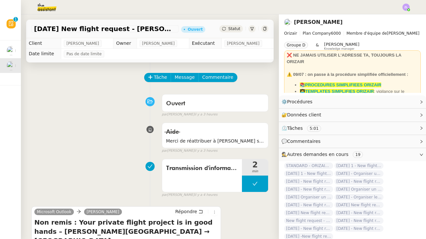
click at [137, 1] on div at bounding box center [212, 7] width 393 height 14
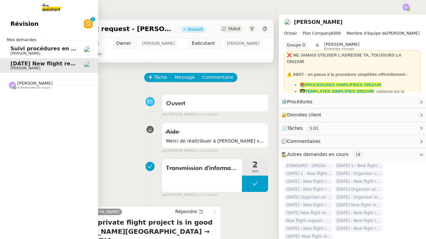
click at [24, 84] on span "Stéphanie Rakotosalama" at bounding box center [34, 83] width 35 height 5
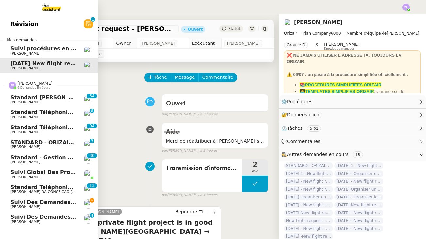
click at [36, 157] on span "Standard - Gestion des appels entrants - septembre 2025" at bounding box center [96, 157] width 172 height 6
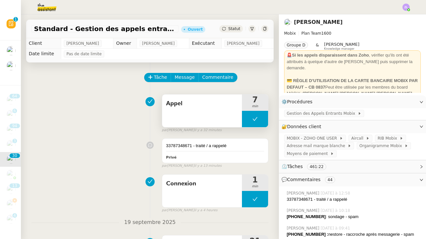
click at [243, 122] on button at bounding box center [255, 119] width 26 height 16
click at [243, 122] on div at bounding box center [248, 119] width 13 height 16
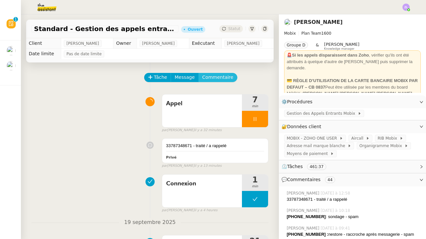
click at [229, 75] on button "Commentaire" at bounding box center [217, 77] width 39 height 9
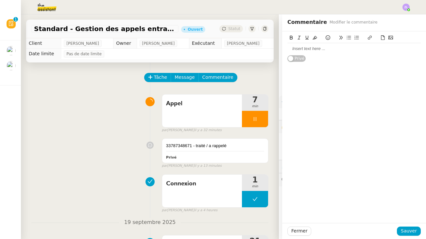
click at [317, 44] on div at bounding box center [353, 48] width 133 height 11
drag, startPoint x: 316, startPoint y: 48, endPoint x: 433, endPoint y: 51, distance: 117.0
click at [425, 51] on html "Révision 0 1 2 3 4 5 6 7 8 9 Mes demandes Suivi procédures en cours de Réma (gl…" at bounding box center [213, 119] width 426 height 239
click at [316, 38] on icon at bounding box center [314, 37] width 5 height 5
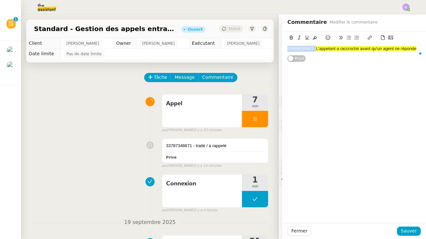
click at [316, 38] on icon at bounding box center [314, 38] width 5 height 4
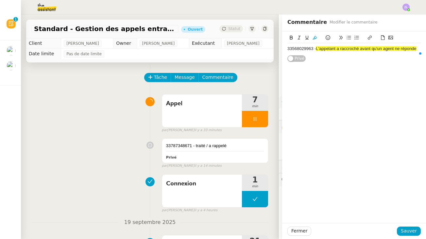
drag, startPoint x: 0, startPoint y: 0, endPoint x: 424, endPoint y: 46, distance: 427.0
click at [424, 46] on div "33568029963 - L'appelant a raccroché avant qu'un agent ne réponde Privé" at bounding box center [354, 46] width 144 height 31
click at [314, 38] on icon at bounding box center [314, 38] width 5 height 4
click at [316, 70] on div "33568029963 - L'appelant a raccroché avant qu'un agent ne réponde Privé" at bounding box center [354, 126] width 144 height 191
drag, startPoint x: 314, startPoint y: 48, endPoint x: 424, endPoint y: 50, distance: 110.1
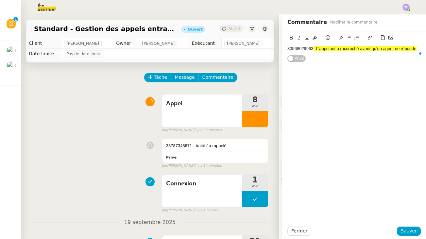
click at [424, 50] on div "33568029963 - L'appelant a raccroché avant qu'un agent ne réponde Privé" at bounding box center [354, 46] width 144 height 31
click at [318, 39] on button at bounding box center [315, 38] width 8 height 8
click at [381, 61] on div "33568029963 - L'appelant a raccroché avant qu'un agent ne réponde Privé" at bounding box center [353, 49] width 133 height 37
click at [421, 48] on div "33568029963 - L'appelant a raccroché avant qu'un agent ne réponde Privé" at bounding box center [354, 49] width 144 height 37
click at [365, 46] on div "33568029963 - L'appelant a raccroché avant qu'un agent ne réponde" at bounding box center [353, 52] width 133 height 12
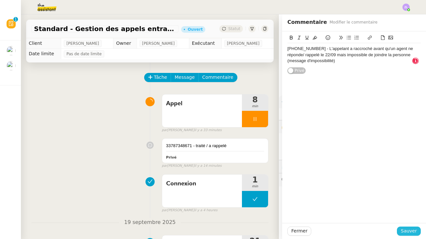
click at [412, 233] on span "Sauver" at bounding box center [409, 231] width 16 height 8
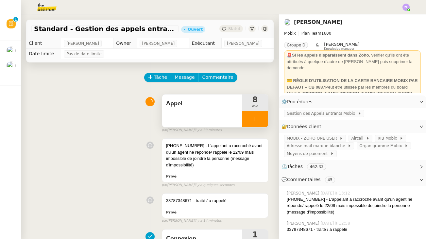
click at [248, 119] on div at bounding box center [255, 119] width 26 height 16
click at [257, 119] on button at bounding box center [261, 119] width 13 height 16
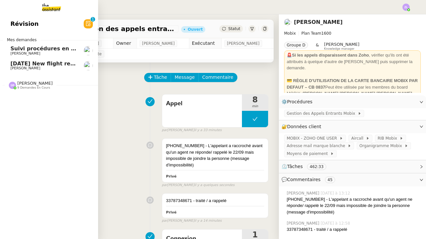
click at [10, 58] on link "28th September 2025 New flight request - Jana Martin Louis Frei" at bounding box center [49, 65] width 98 height 15
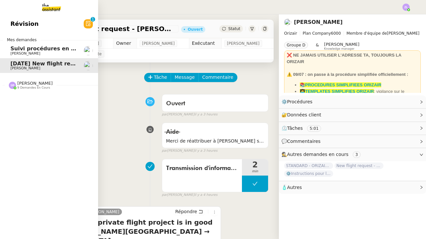
click at [26, 89] on div "Stéphanie Rakotosalama 9 demandes en cours" at bounding box center [49, 82] width 98 height 19
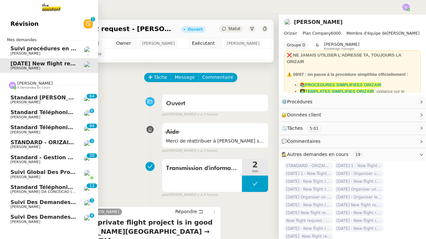
click at [22, 141] on span "STANDARD - ORIZAIR - septembre 2025" at bounding box center [68, 142] width 117 height 6
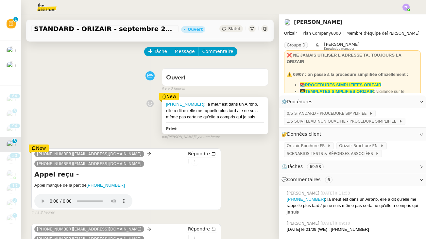
scroll to position [25, 0]
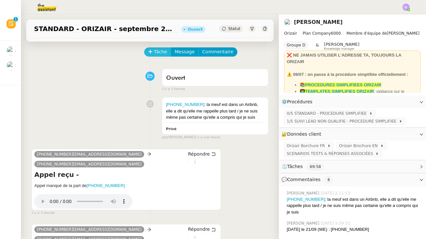
click at [160, 56] on span "Tâche" at bounding box center [160, 52] width 13 height 8
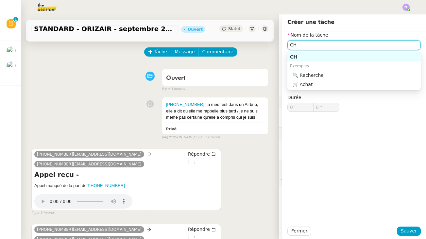
type input "C"
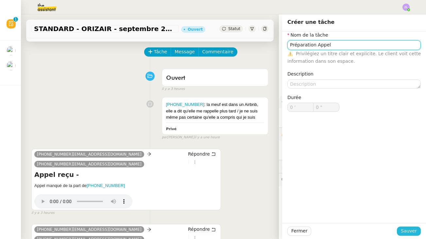
type input "Préparation Appel"
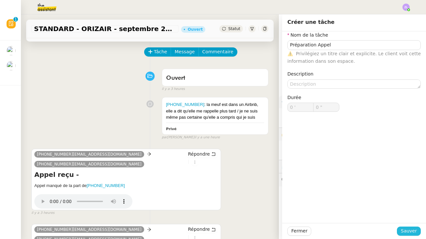
click at [415, 228] on span "Sauver" at bounding box center [409, 231] width 16 height 8
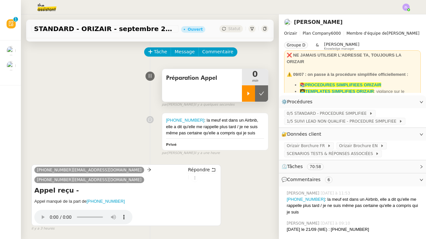
click at [251, 92] on icon at bounding box center [248, 93] width 5 height 5
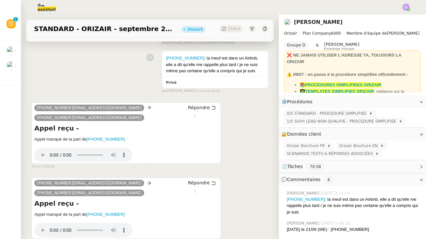
scroll to position [129, 0]
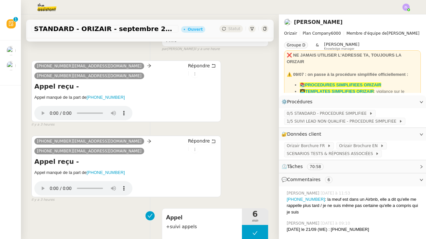
click at [42, 113] on audio "Your browser does not support the audio element." at bounding box center [83, 112] width 98 height 18
click at [43, 181] on audio "Your browser does not support the audio element." at bounding box center [83, 187] width 98 height 18
click at [41, 110] on audio "Your browser does not support the audio element." at bounding box center [83, 112] width 98 height 18
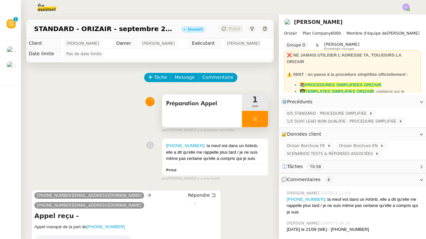
scroll to position [0, 0]
click at [248, 113] on div at bounding box center [255, 119] width 26 height 16
click at [262, 117] on icon at bounding box center [261, 118] width 5 height 5
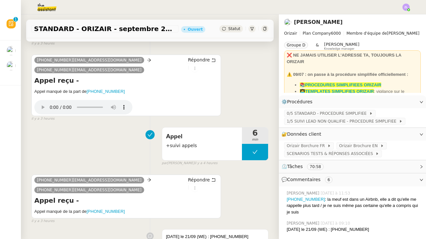
scroll to position [222, 0]
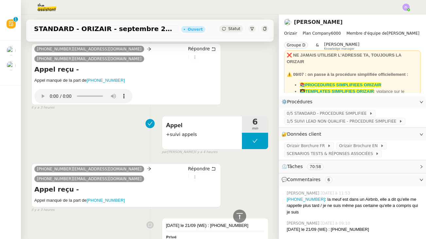
drag, startPoint x: 79, startPoint y: 89, endPoint x: 90, endPoint y: 89, distance: 10.8
click at [90, 89] on audio "Your browser does not support the audio element." at bounding box center [83, 95] width 98 height 18
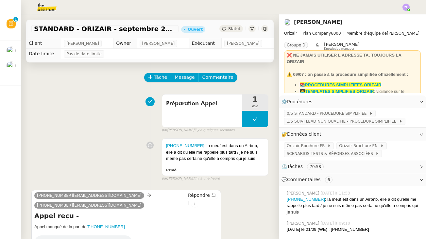
scroll to position [0, 0]
click at [180, 95] on div "Préparation Appel 1 min" at bounding box center [215, 110] width 107 height 33
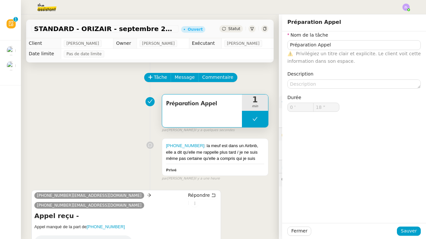
click at [185, 105] on span "Préparation Appel" at bounding box center [202, 104] width 72 height 10
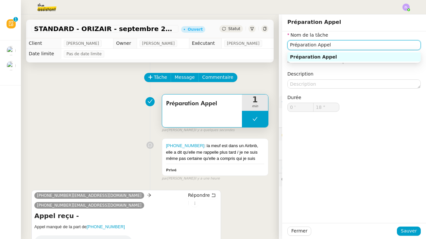
drag, startPoint x: 329, startPoint y: 45, endPoint x: 255, endPoint y: 45, distance: 74.8
click at [255, 46] on app-ticket "STANDARD - ORIZAIR - septembre 2025 Ouvert Statut Client Louis Frei Owner Zoé L…" at bounding box center [223, 126] width 405 height 224
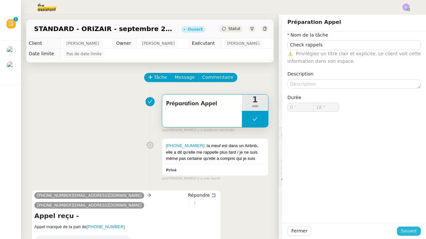
click at [409, 229] on span "Sauver" at bounding box center [409, 231] width 16 height 8
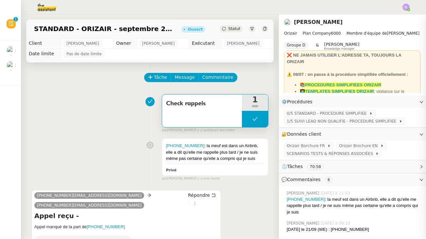
type input "Check rappels"
type input "0 '"
type input "18 ""
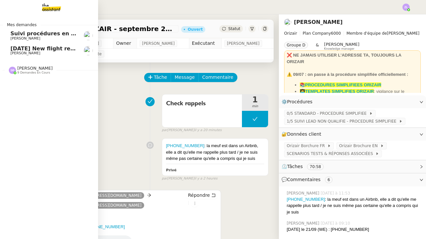
click at [15, 72] on div at bounding box center [12, 70] width 7 height 7
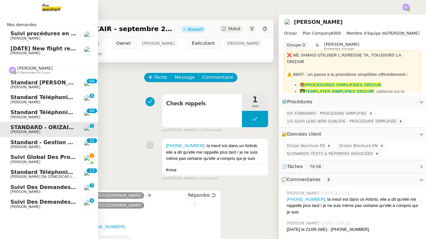
click at [47, 174] on span "[PERSON_NAME] DA CONCEICAO (thermisure)" at bounding box center [51, 176] width 83 height 4
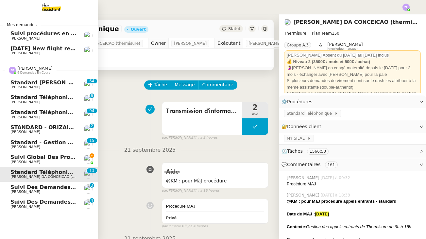
click at [18, 157] on span "Suivi global des procédures - Gestion PM" at bounding box center [71, 157] width 122 height 6
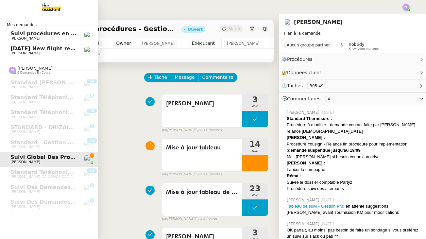
click at [21, 54] on span "[PERSON_NAME]" at bounding box center [25, 53] width 30 height 4
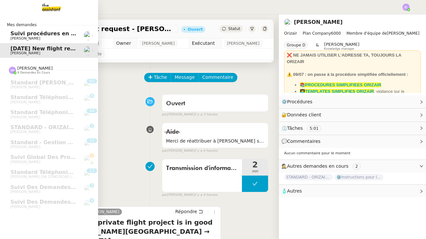
click at [23, 41] on link "Suivi procédures en cours de Réma (global) Réma Ngaiboye" at bounding box center [49, 35] width 98 height 15
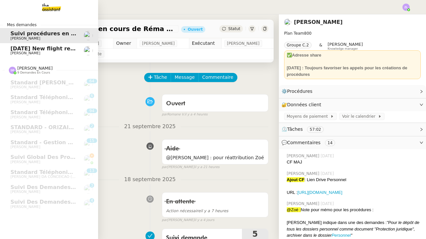
click at [37, 52] on span "[PERSON_NAME]" at bounding box center [43, 53] width 66 height 4
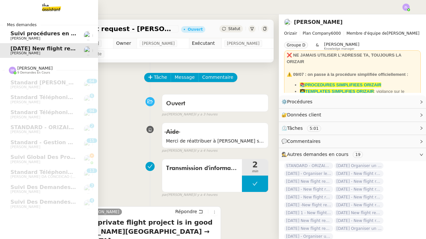
click at [52, 35] on span "Suivi procédures en cours de Réma (global)" at bounding box center [74, 33] width 129 height 6
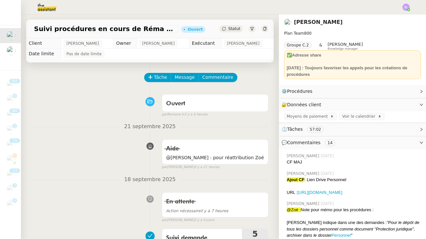
click at [228, 33] on div "Suivi procédures en cours de Réma (global) Ouvert Statut" at bounding box center [149, 29] width 247 height 19
click at [230, 30] on span "Statut" at bounding box center [234, 28] width 12 height 5
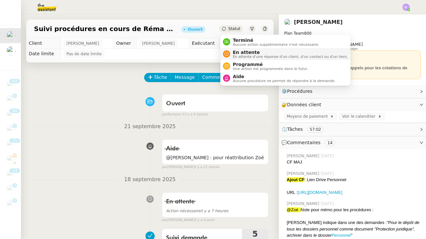
click at [237, 53] on span "En attente" at bounding box center [290, 52] width 115 height 5
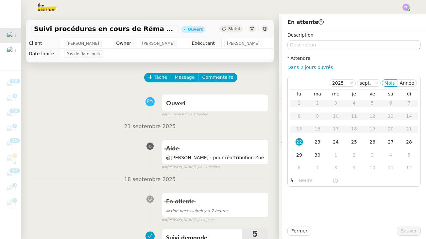
click at [304, 71] on div "Description Attendre Dans 2 jours ouvrés 2025 sept. Mois Année lu ma me je ve s…" at bounding box center [353, 108] width 133 height 155
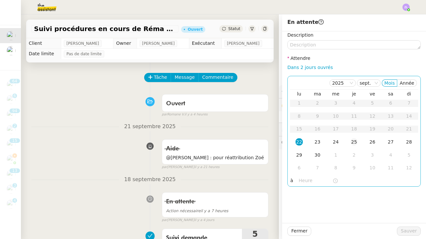
click at [356, 139] on div "25" at bounding box center [353, 141] width 7 height 7
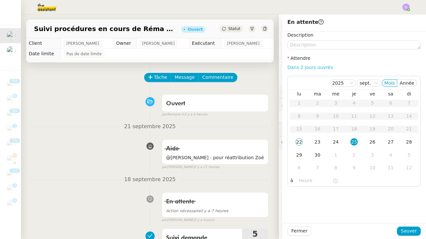
click at [304, 69] on link "Dans 2 jours ouvrés" at bounding box center [309, 67] width 45 height 5
type input "07:00"
click at [304, 69] on link "Dans 2 jours ouvrés" at bounding box center [309, 67] width 45 height 5
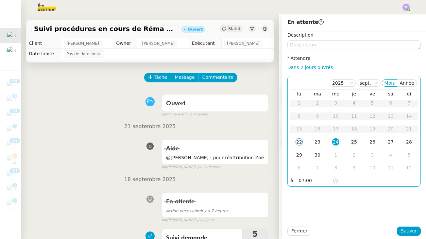
click at [353, 141] on div "25" at bounding box center [353, 141] width 7 height 7
click at [366, 142] on td "26" at bounding box center [372, 142] width 18 height 13
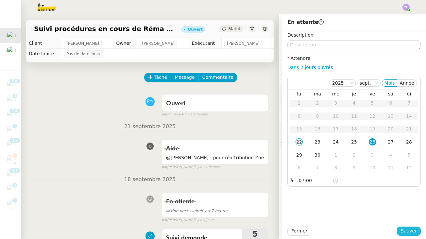
click at [412, 233] on span "Sauver" at bounding box center [409, 231] width 16 height 8
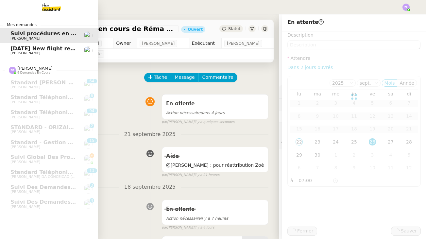
click at [22, 50] on span "[DATE] New flight request - [PERSON_NAME]" at bounding box center [75, 48] width 131 height 6
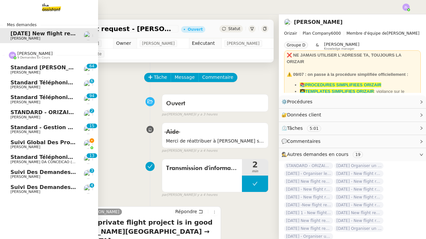
click at [44, 142] on span "Suivi global des procédures - Gestion PM" at bounding box center [71, 142] width 122 height 6
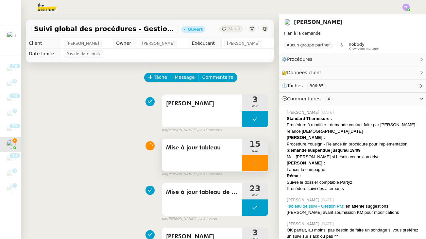
click at [249, 159] on div at bounding box center [255, 163] width 26 height 16
click at [263, 160] on icon at bounding box center [261, 162] width 5 height 5
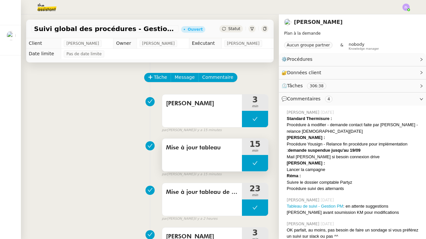
click at [215, 158] on div "Mise à jour tableau" at bounding box center [202, 155] width 80 height 33
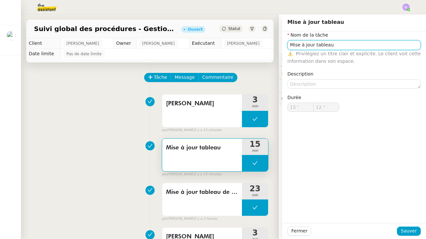
click at [354, 42] on input "Mise à jour tableau" at bounding box center [353, 44] width 133 height 9
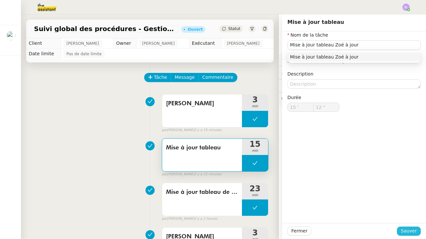
click at [409, 234] on span "Sauver" at bounding box center [409, 231] width 16 height 8
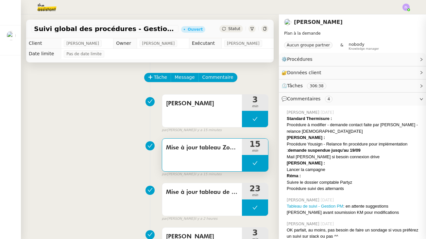
type input "Mise à jour tableau Zoé à jour"
type input "15 '"
type input "12 ""
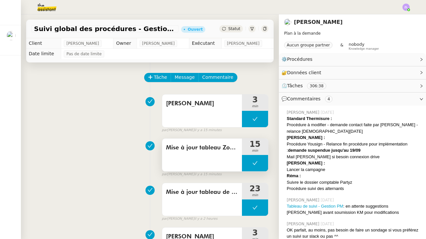
click at [203, 166] on div "Mise à jour tableau Zoé à jour" at bounding box center [202, 155] width 80 height 33
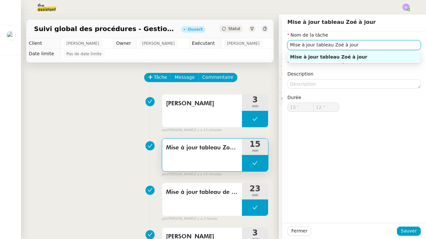
drag, startPoint x: 340, startPoint y: 45, endPoint x: 374, endPoint y: 45, distance: 34.3
click at [374, 45] on input "Mise à jour tableau Zoé à jour" at bounding box center [353, 44] width 133 height 9
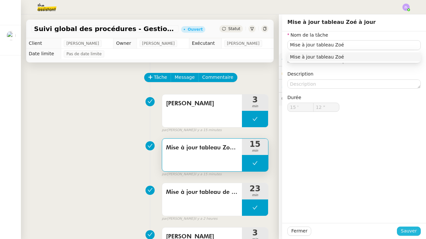
click at [409, 232] on span "Sauver" at bounding box center [409, 231] width 16 height 8
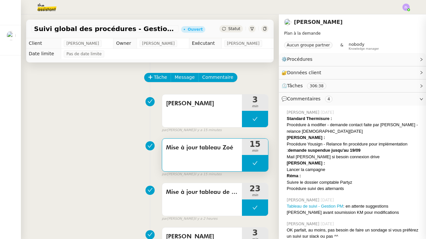
type input "Mise à jour tableau Zoé"
type input "15 '"
type input "12 ""
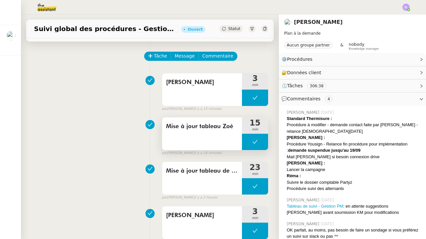
scroll to position [86, 0]
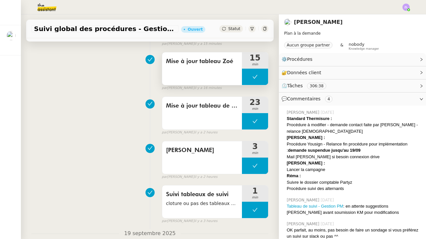
click at [178, 61] on span "Mise à jour tableau Zoé" at bounding box center [202, 62] width 72 height 10
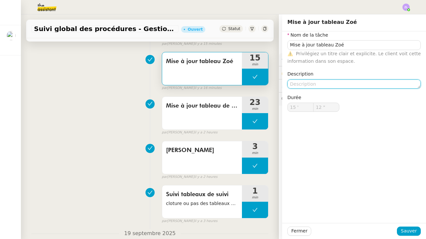
click at [306, 86] on textarea at bounding box center [353, 83] width 133 height 9
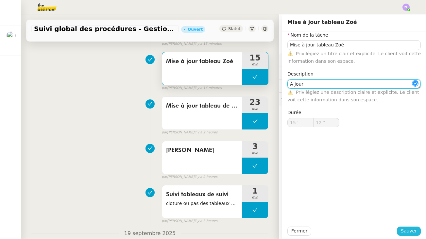
type textarea "A jour"
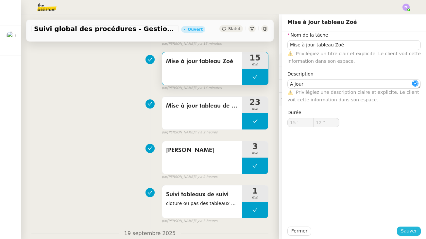
click at [405, 230] on span "Sauver" at bounding box center [409, 231] width 16 height 8
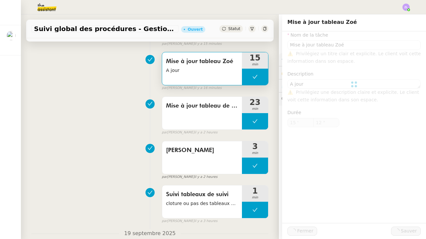
type input "Mise à jour tableau Zoé"
type textarea "A jour"
type input "15 '"
type input "12 ""
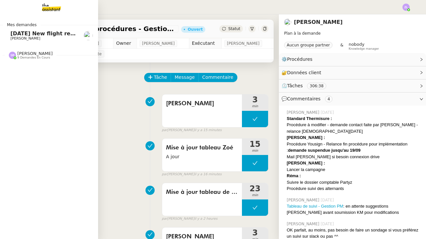
click at [15, 38] on span "[PERSON_NAME]" at bounding box center [25, 38] width 30 height 4
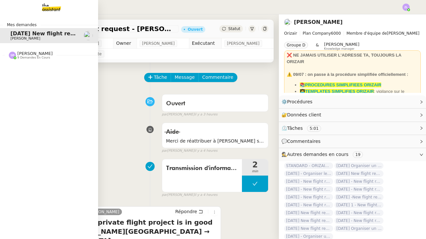
click at [15, 53] on img at bounding box center [12, 55] width 7 height 7
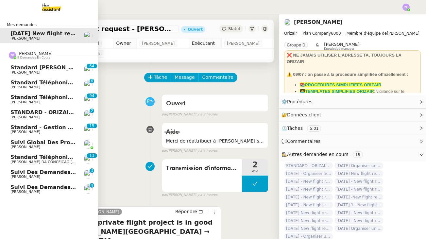
click at [40, 143] on span "Suivi global des procédures - Gestion PM" at bounding box center [71, 142] width 122 height 6
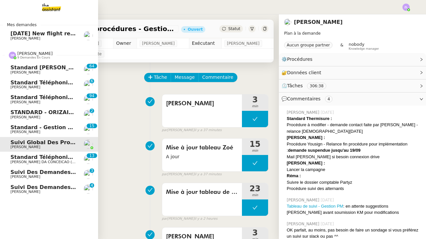
click at [44, 128] on span "Standard - Gestion des appels entrants - septembre 2025" at bounding box center [96, 127] width 172 height 6
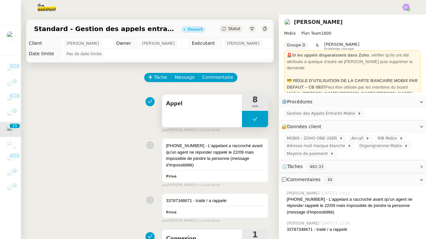
click at [248, 121] on button at bounding box center [255, 119] width 26 height 16
click at [248, 121] on icon at bounding box center [248, 118] width 5 height 5
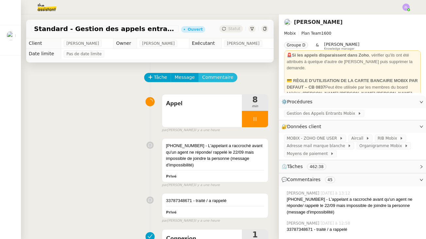
click at [216, 74] on button "Commentaire" at bounding box center [217, 77] width 39 height 9
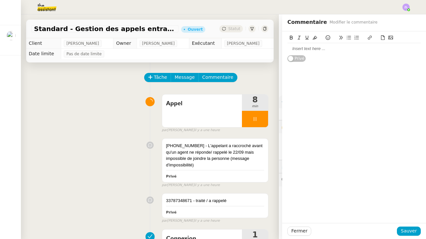
click at [291, 48] on div at bounding box center [353, 49] width 133 height 6
click at [377, 49] on div "33162570655 - rappelé le 22/09 à 13H59 raccorche direct" at bounding box center [353, 49] width 133 height 6
click at [408, 230] on span "Sauver" at bounding box center [409, 231] width 16 height 8
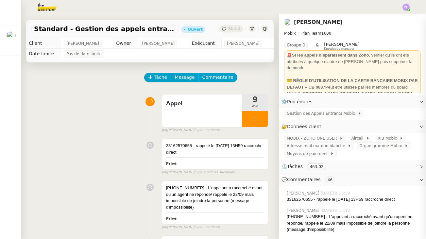
click at [252, 120] on div at bounding box center [255, 119] width 26 height 16
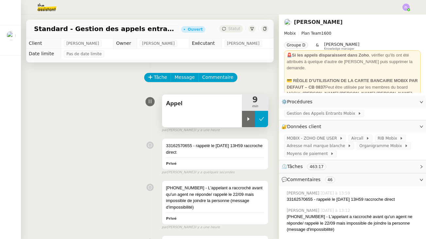
click at [263, 119] on icon at bounding box center [261, 118] width 5 height 5
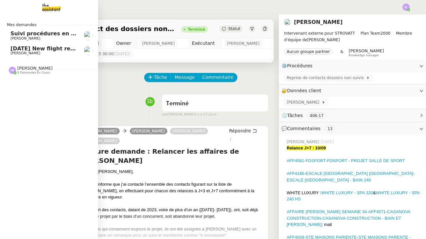
click at [31, 66] on span "[PERSON_NAME]" at bounding box center [34, 68] width 35 height 5
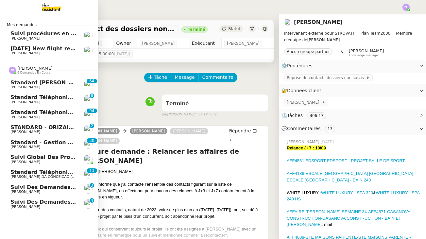
click at [48, 148] on link "Standard - Gestion des appels entrants - [DATE] [PERSON_NAME] 0 1 2 3 4 5 6 7 8…" at bounding box center [49, 144] width 98 height 15
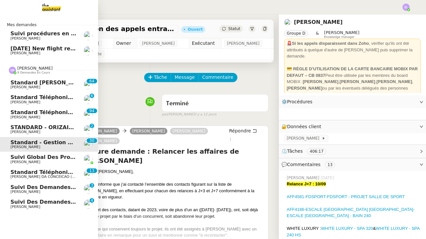
click at [49, 156] on span "Suivi global des procédures - Gestion PM" at bounding box center [71, 157] width 122 height 6
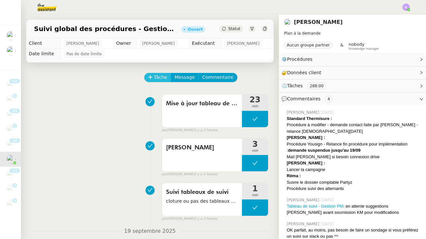
click at [159, 77] on span "Tâche" at bounding box center [160, 78] width 13 height 8
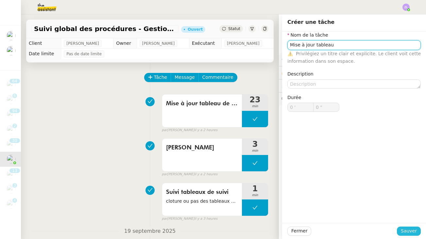
type input "Mise à jour tableau"
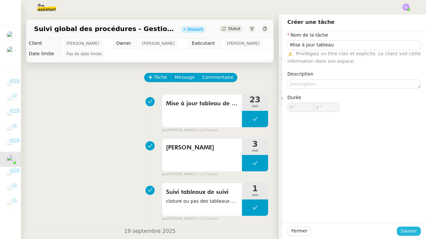
click at [406, 229] on span "Sauver" at bounding box center [409, 231] width 16 height 8
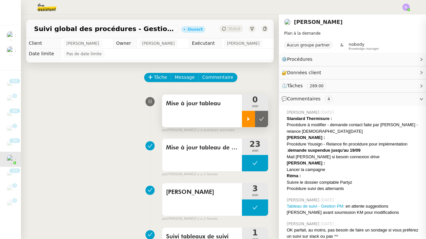
click at [243, 119] on div at bounding box center [248, 119] width 13 height 16
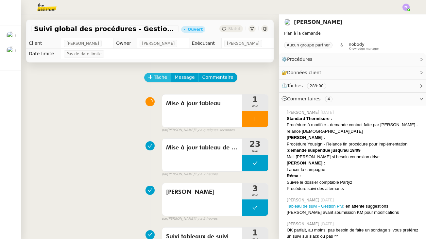
click at [155, 79] on span "Tâche" at bounding box center [160, 78] width 13 height 8
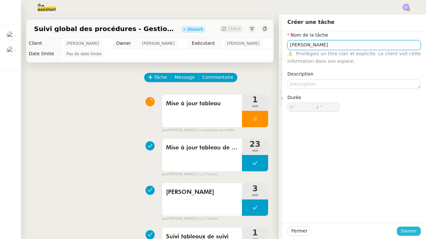
type input "[PERSON_NAME]"
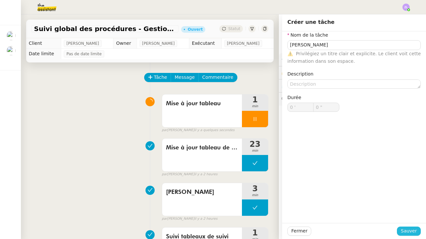
click at [402, 229] on span "Sauver" at bounding box center [409, 231] width 16 height 8
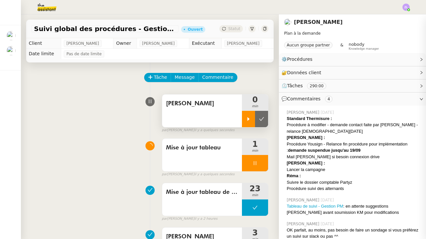
click at [246, 124] on div at bounding box center [248, 119] width 13 height 16
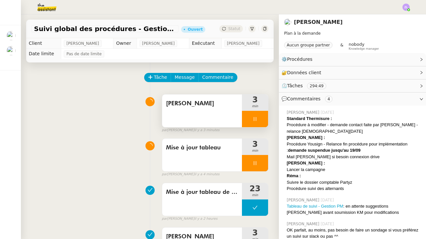
click at [249, 113] on div at bounding box center [255, 119] width 26 height 16
click at [245, 120] on div at bounding box center [248, 119] width 13 height 16
click at [248, 118] on div at bounding box center [255, 119] width 26 height 16
click at [261, 119] on icon at bounding box center [261, 118] width 5 height 5
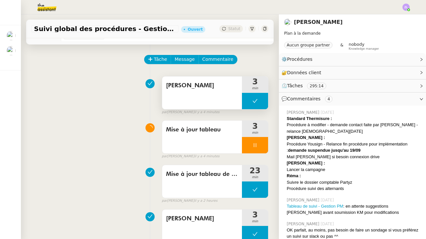
scroll to position [21, 0]
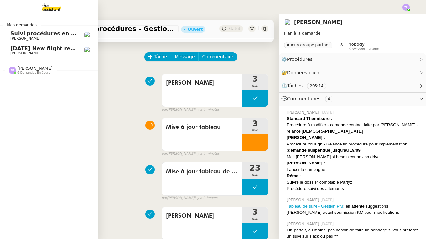
click at [48, 71] on span "9 demandes en cours" at bounding box center [33, 73] width 33 height 4
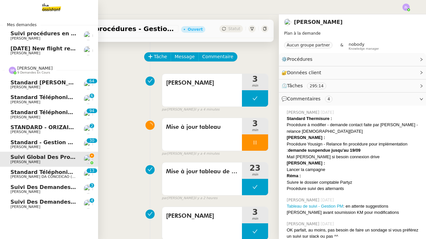
click at [12, 170] on span "Standard téléphonique" at bounding box center [44, 172] width 68 height 6
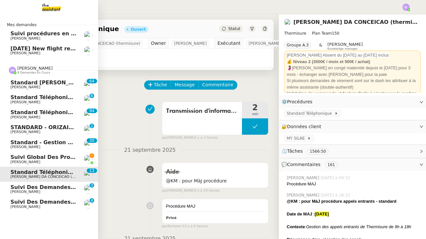
click at [40, 184] on span "Suivi des demandes / procédures en cours Storvatt - Client [PERSON_NAME] Jeandet" at bounding box center [135, 187] width 251 height 6
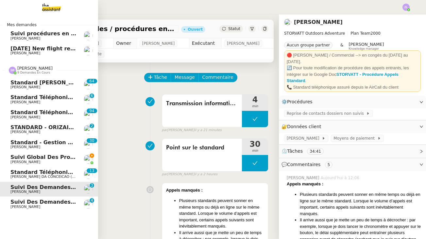
click at [52, 130] on span "[PERSON_NAME]" at bounding box center [43, 132] width 66 height 4
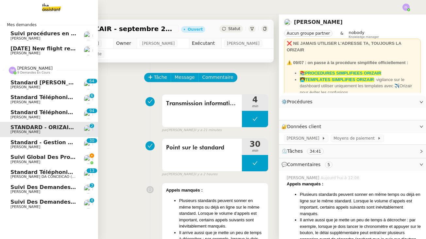
click at [52, 145] on span "[PERSON_NAME]" at bounding box center [43, 147] width 66 height 4
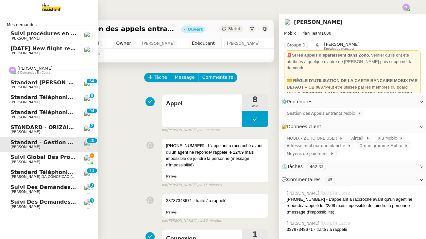
click at [50, 108] on link "Standard téléphonique - [DATE] [PERSON_NAME] 0 1 2 3 4 5 6 7 8 9 0 1 2 3 4 5 6 …" at bounding box center [49, 114] width 98 height 15
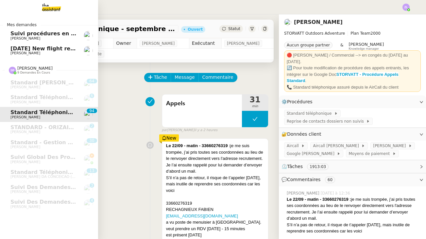
click at [57, 9] on img at bounding box center [46, 7] width 51 height 14
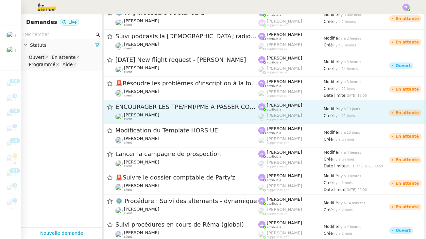
scroll to position [278, 0]
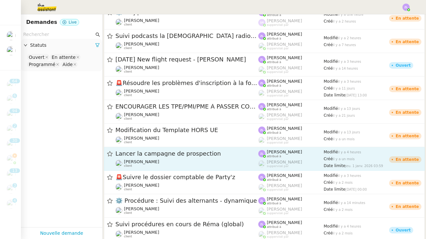
click at [156, 160] on div "[PERSON_NAME] client" at bounding box center [186, 163] width 143 height 8
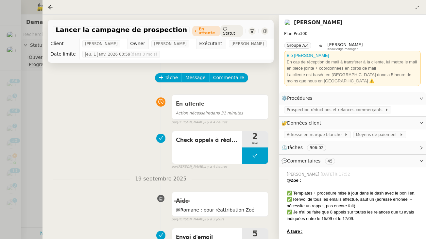
click at [31, 110] on div at bounding box center [213, 119] width 426 height 239
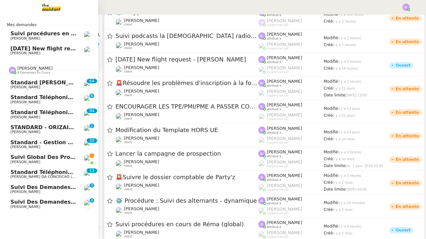
click at [41, 137] on link "Standard - Gestion des appels entrants - [DATE] [PERSON_NAME] 0 1 2 3 4 5 6 7 8…" at bounding box center [49, 144] width 98 height 15
